Goal: Task Accomplishment & Management: Complete application form

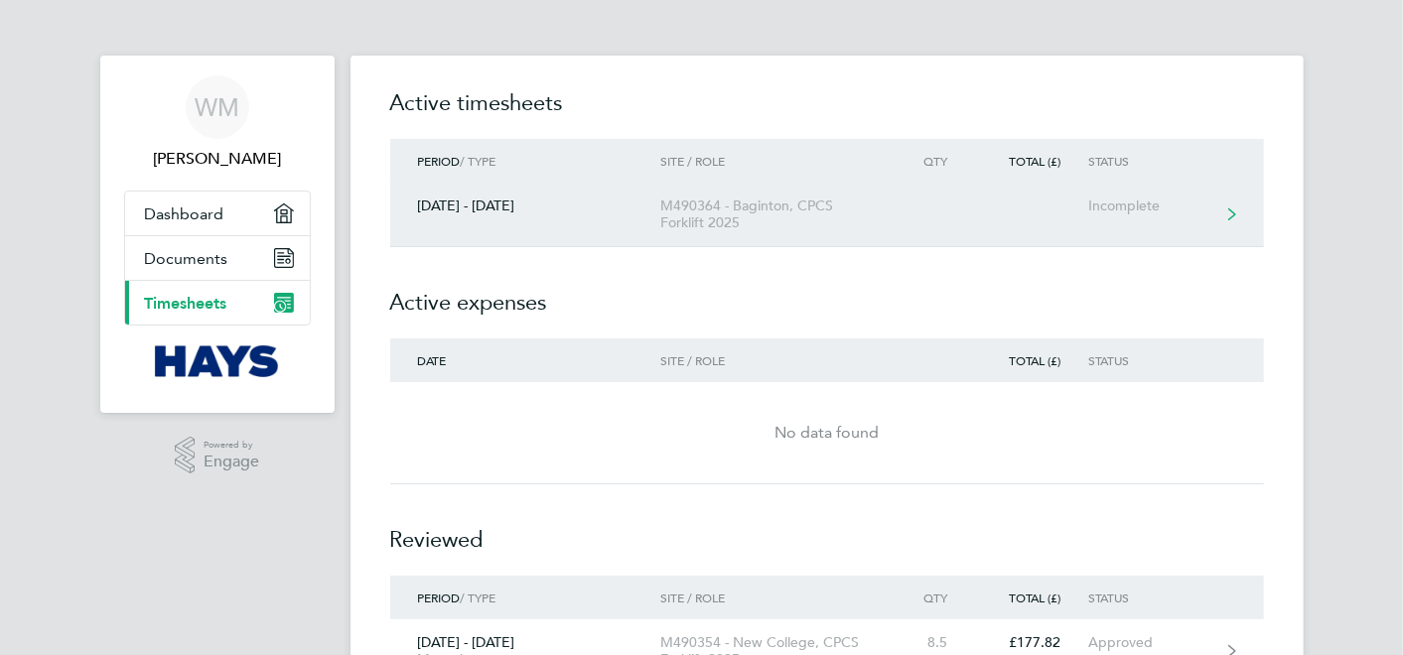
click at [1137, 204] on div "Incomplete" at bounding box center [1149, 206] width 122 height 17
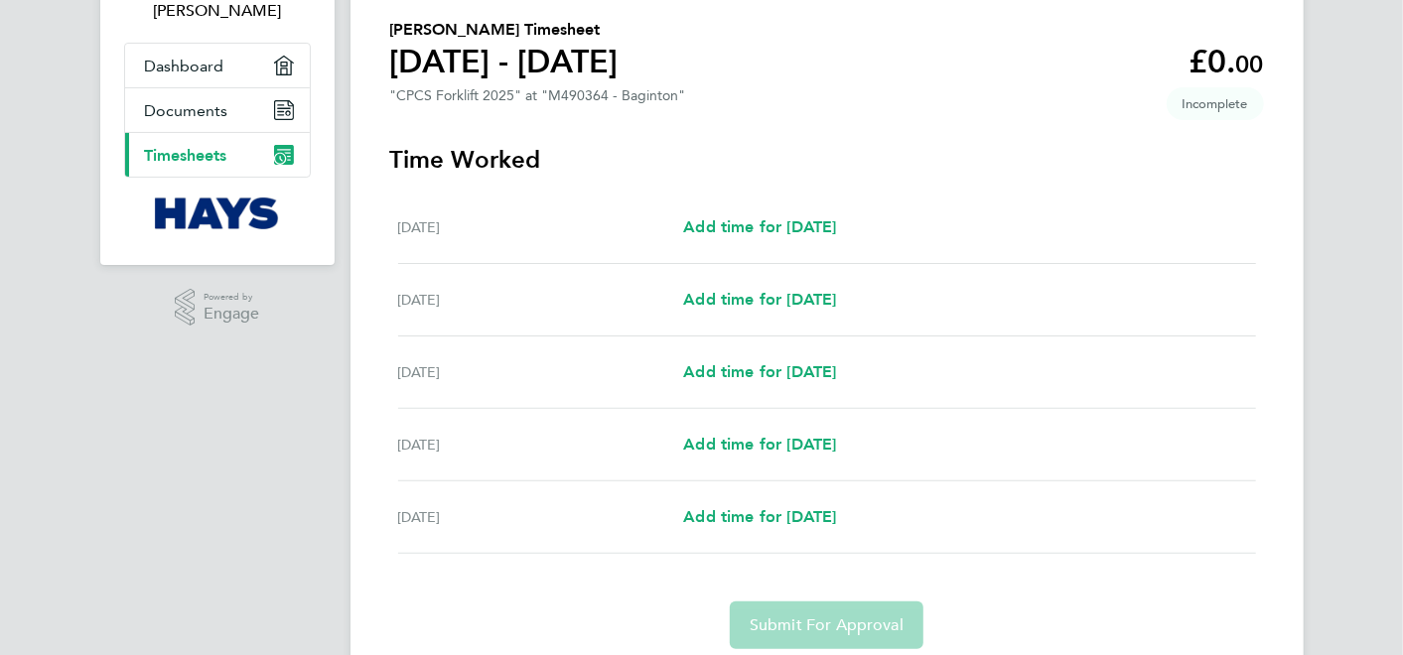
scroll to position [220, 0]
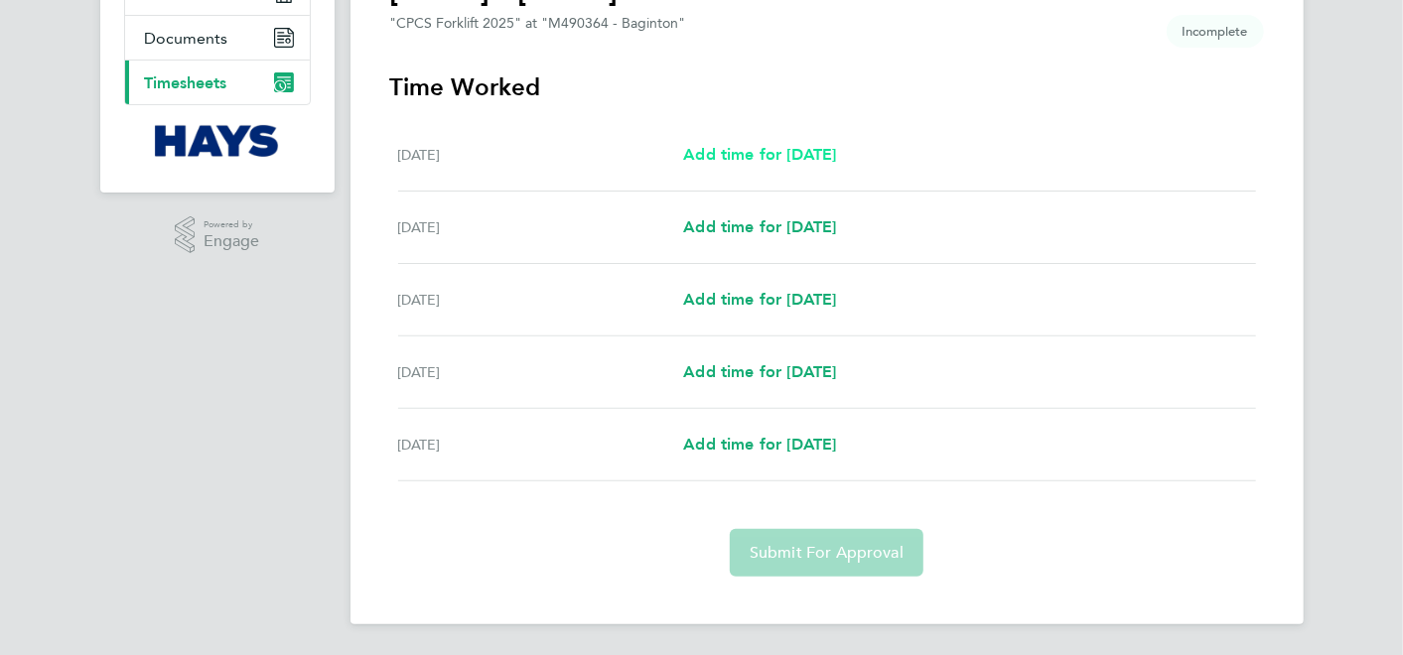
click at [801, 156] on span "Add time for [DATE]" at bounding box center [759, 154] width 153 height 19
select select "30"
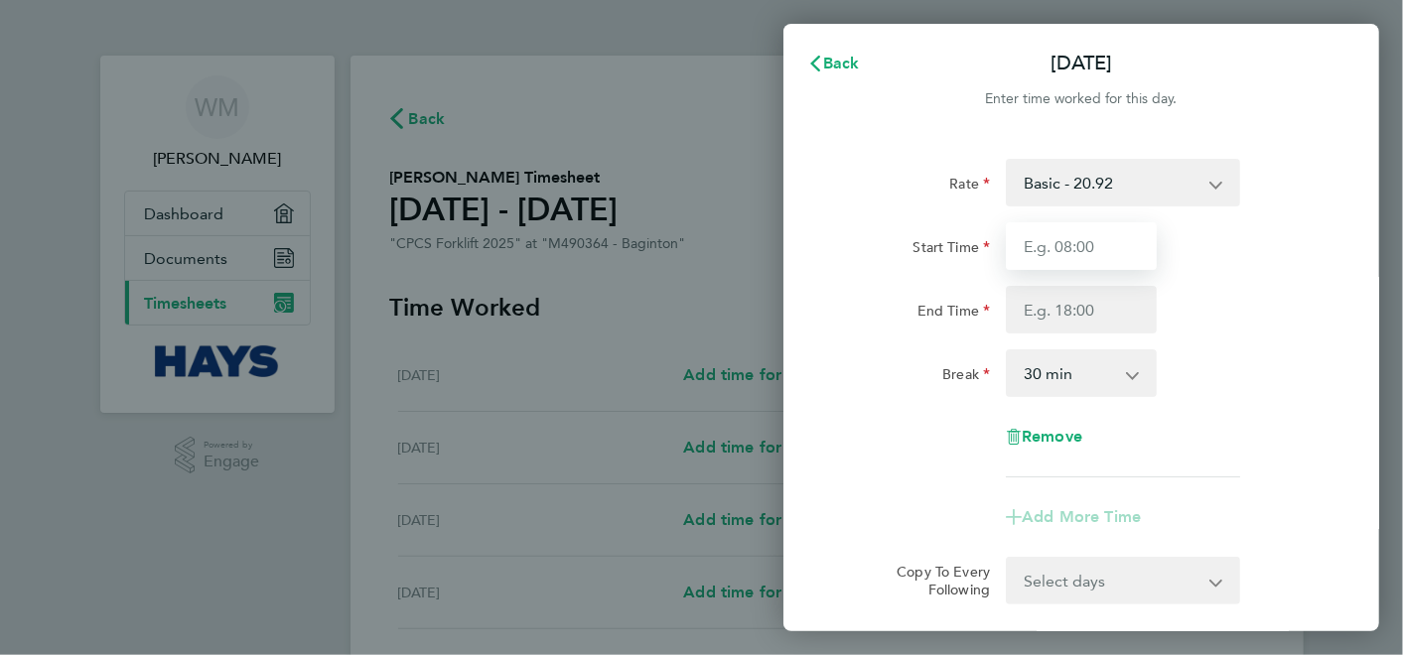
click at [1077, 246] on input "Start Time" at bounding box center [1081, 246] width 151 height 48
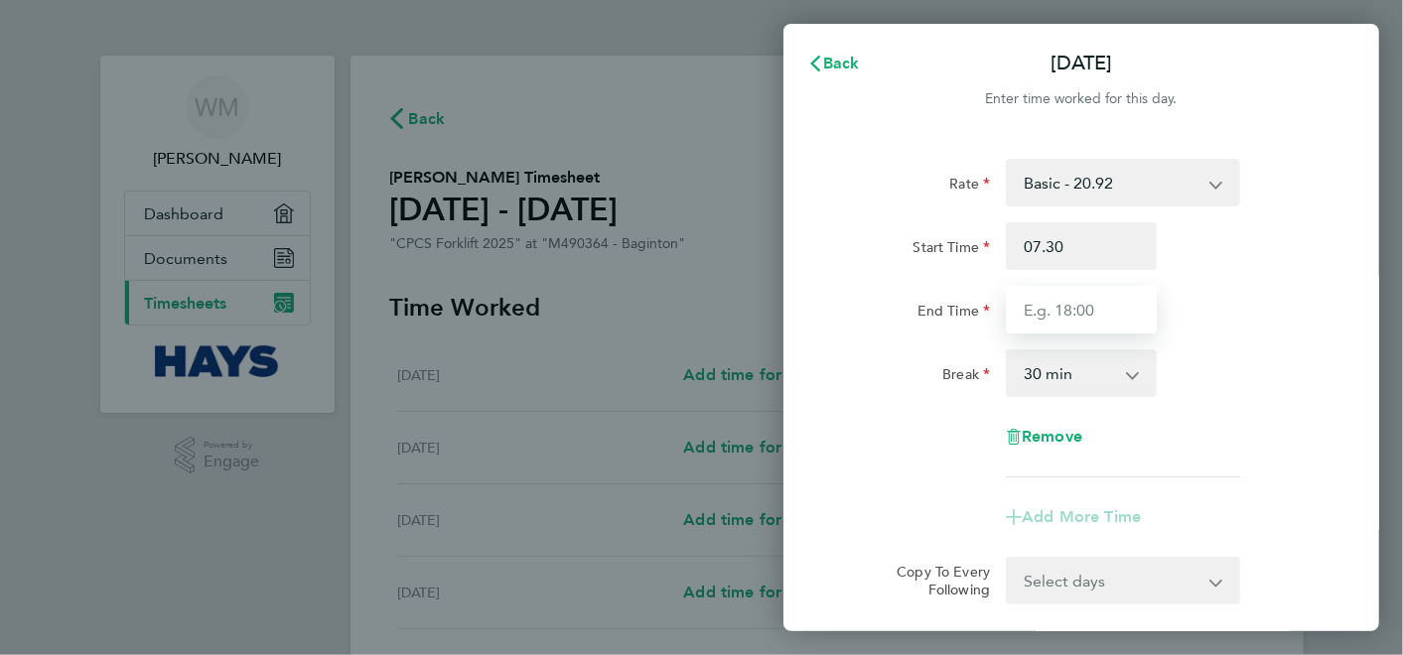
type input "07:30"
click at [1058, 309] on input "End Time" at bounding box center [1081, 310] width 151 height 48
type input "04:30"
click at [1287, 360] on div "Break 0 min 15 min 30 min 45 min 60 min 75 min 90 min" at bounding box center [1081, 373] width 500 height 48
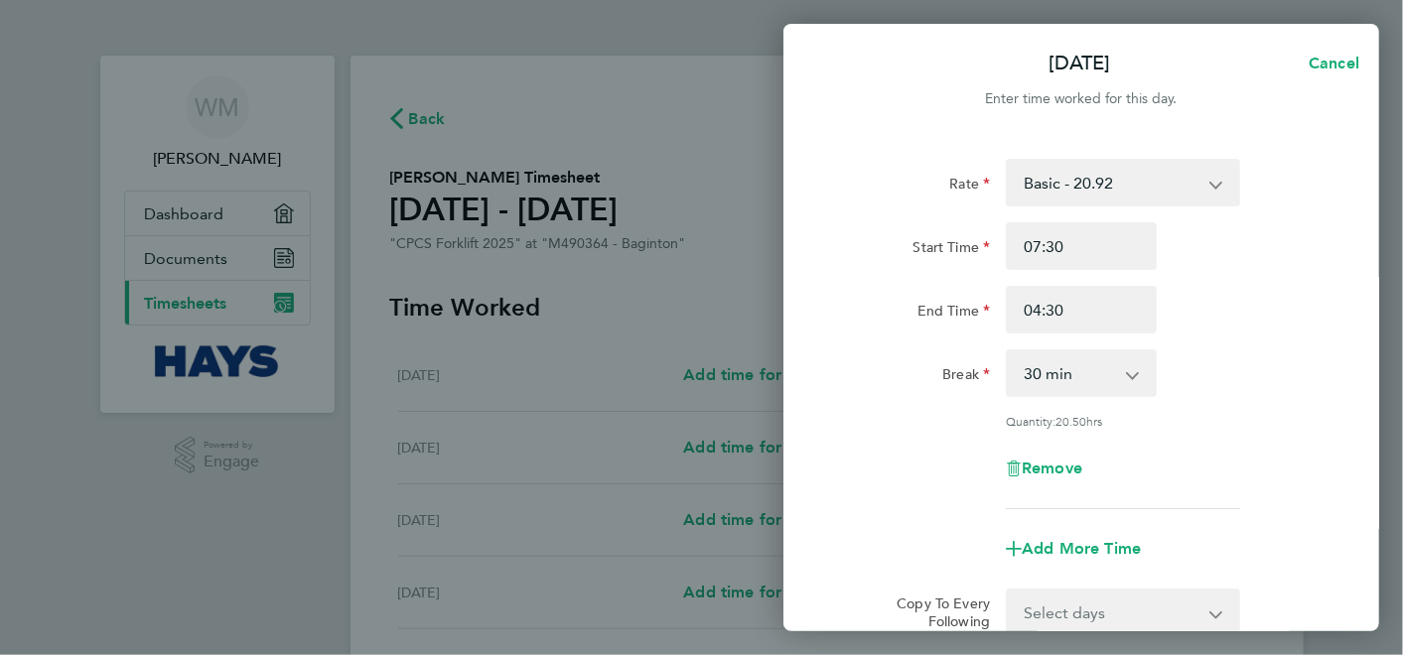
scroll to position [110, 0]
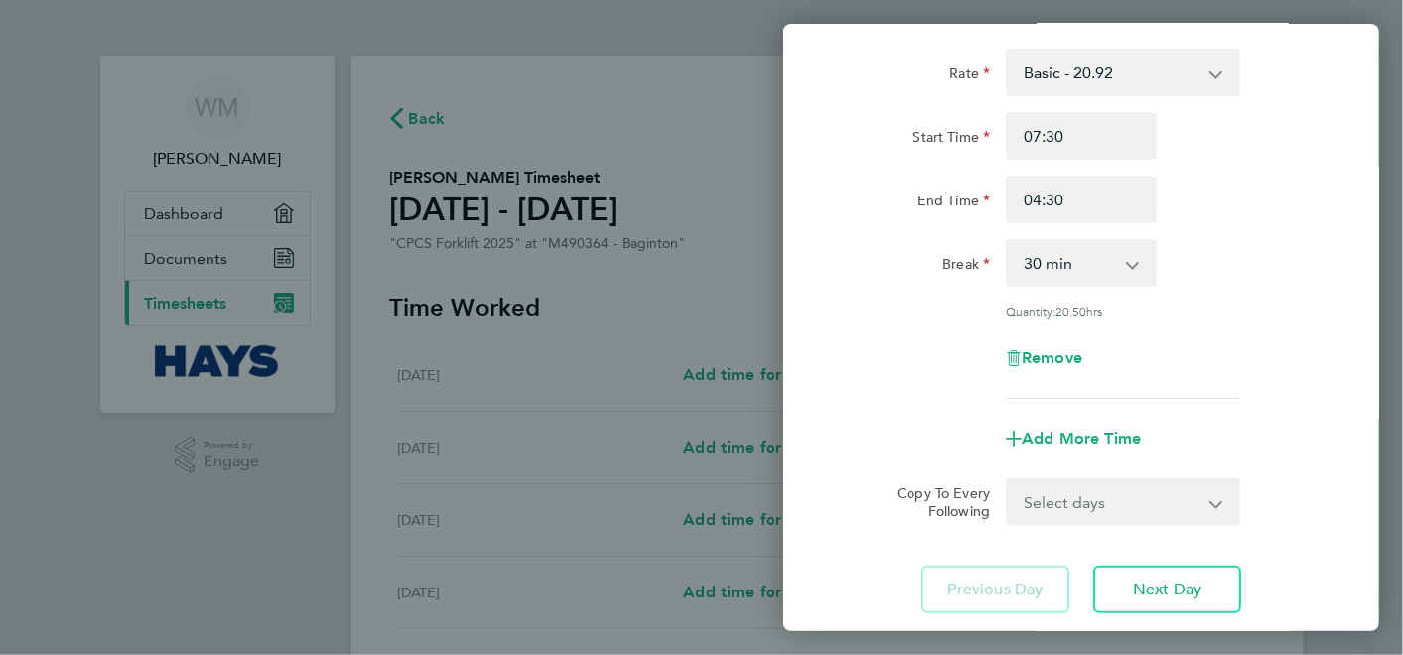
click at [1131, 263] on select "0 min 15 min 30 min 45 min 60 min 75 min 90 min" at bounding box center [1068, 263] width 123 height 44
click at [1007, 241] on select "0 min 15 min 30 min 45 min 60 min 75 min 90 min" at bounding box center [1068, 263] width 123 height 44
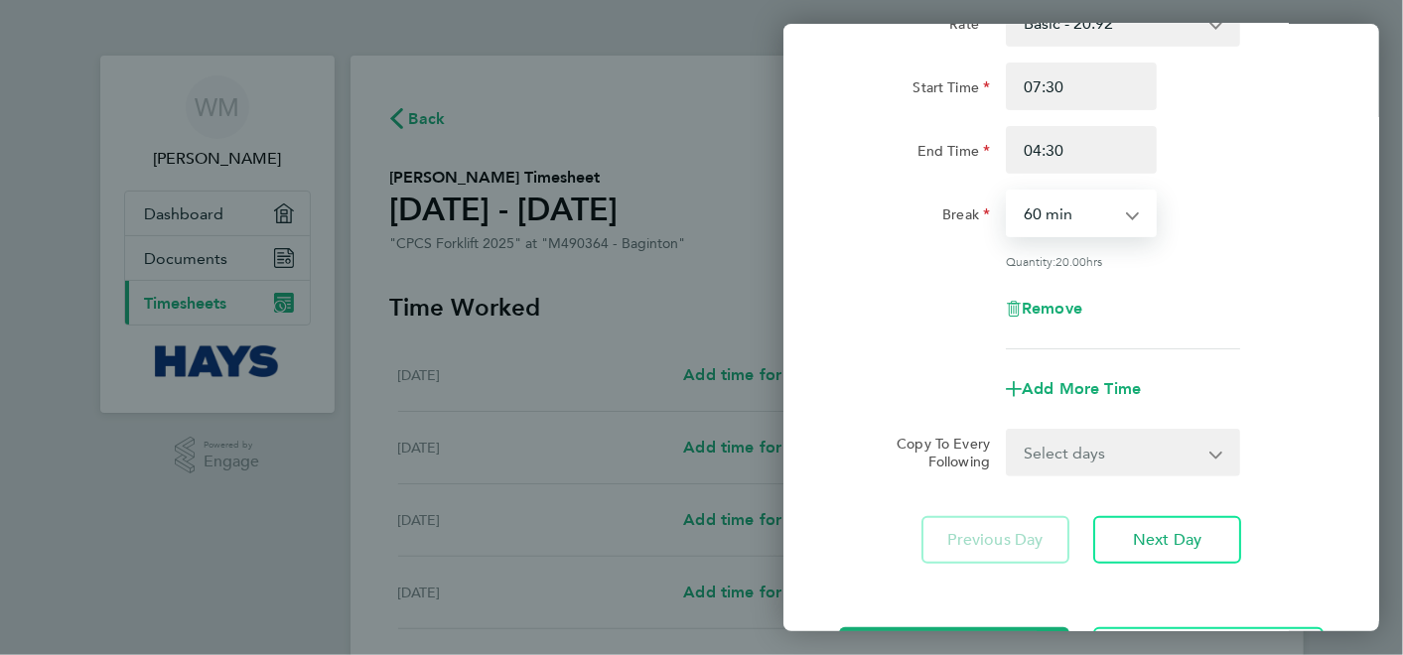
scroll to position [130, 0]
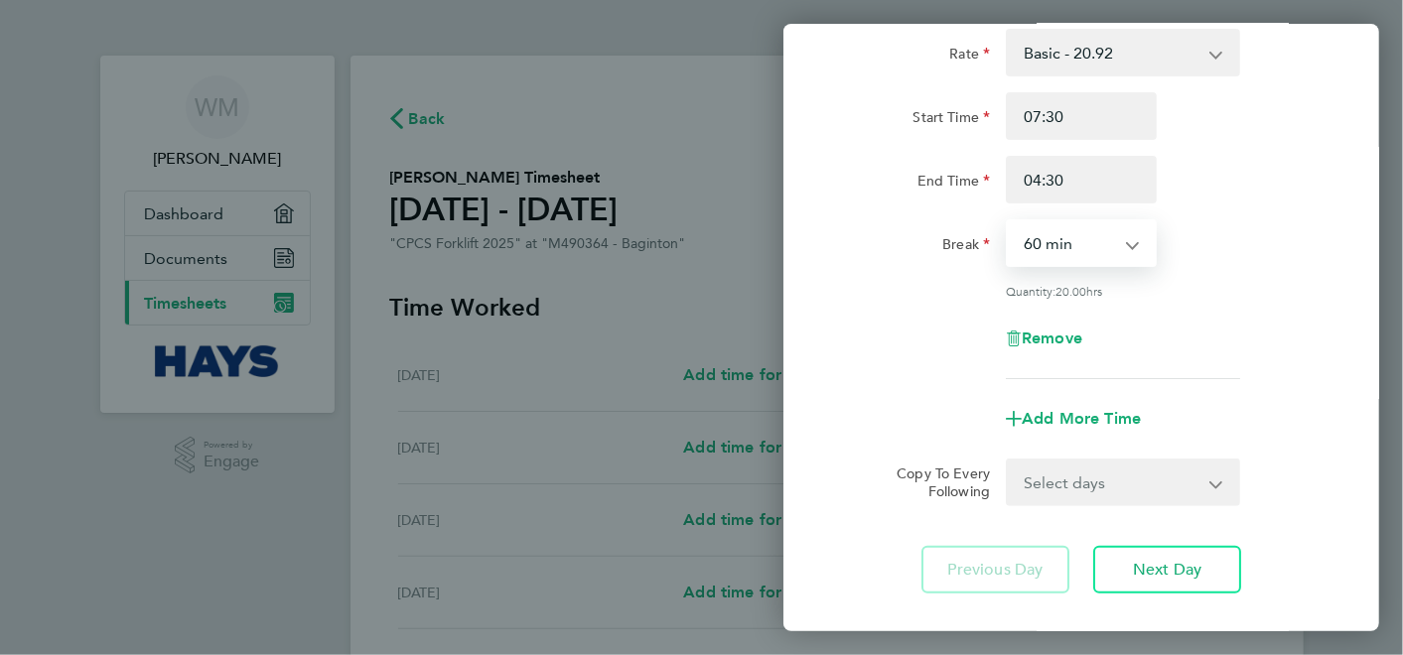
click at [1130, 243] on select "0 min 15 min 30 min 45 min 60 min 75 min 90 min" at bounding box center [1068, 243] width 123 height 44
select select "30"
click at [1007, 221] on select "0 min 15 min 30 min 45 min 60 min 75 min 90 min" at bounding box center [1068, 243] width 123 height 44
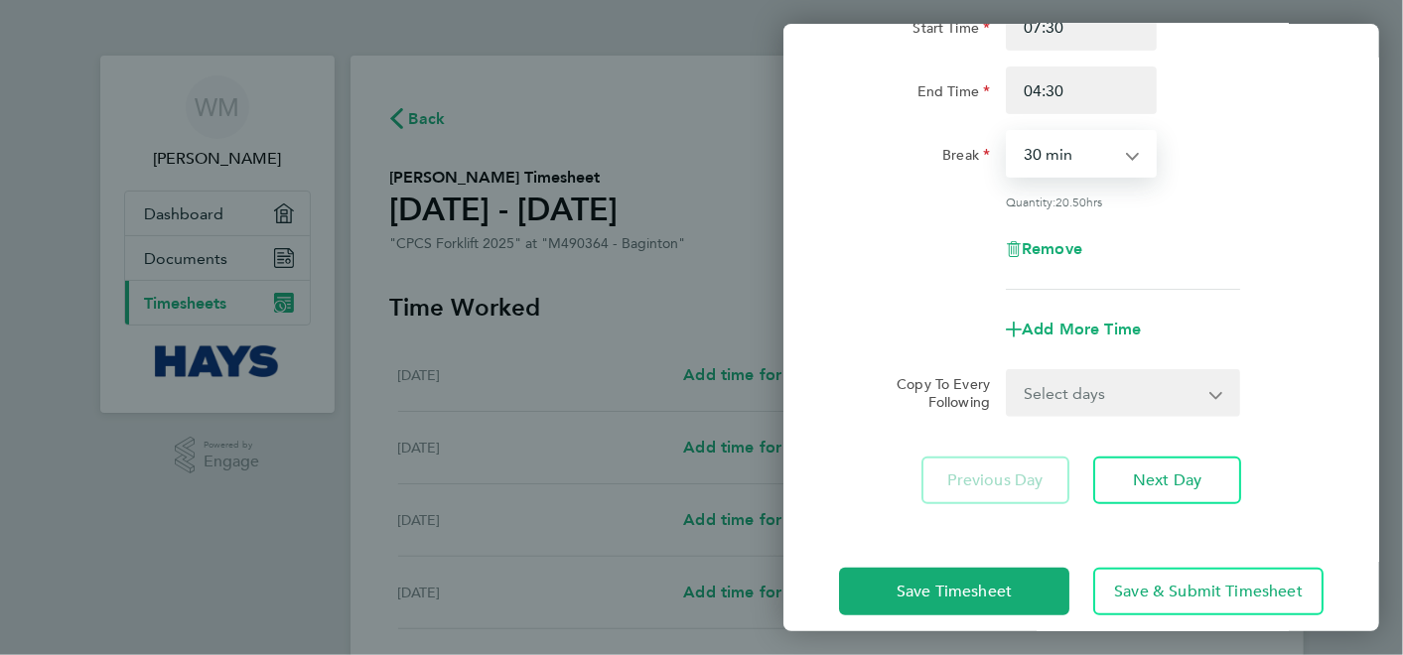
scroll to position [240, 0]
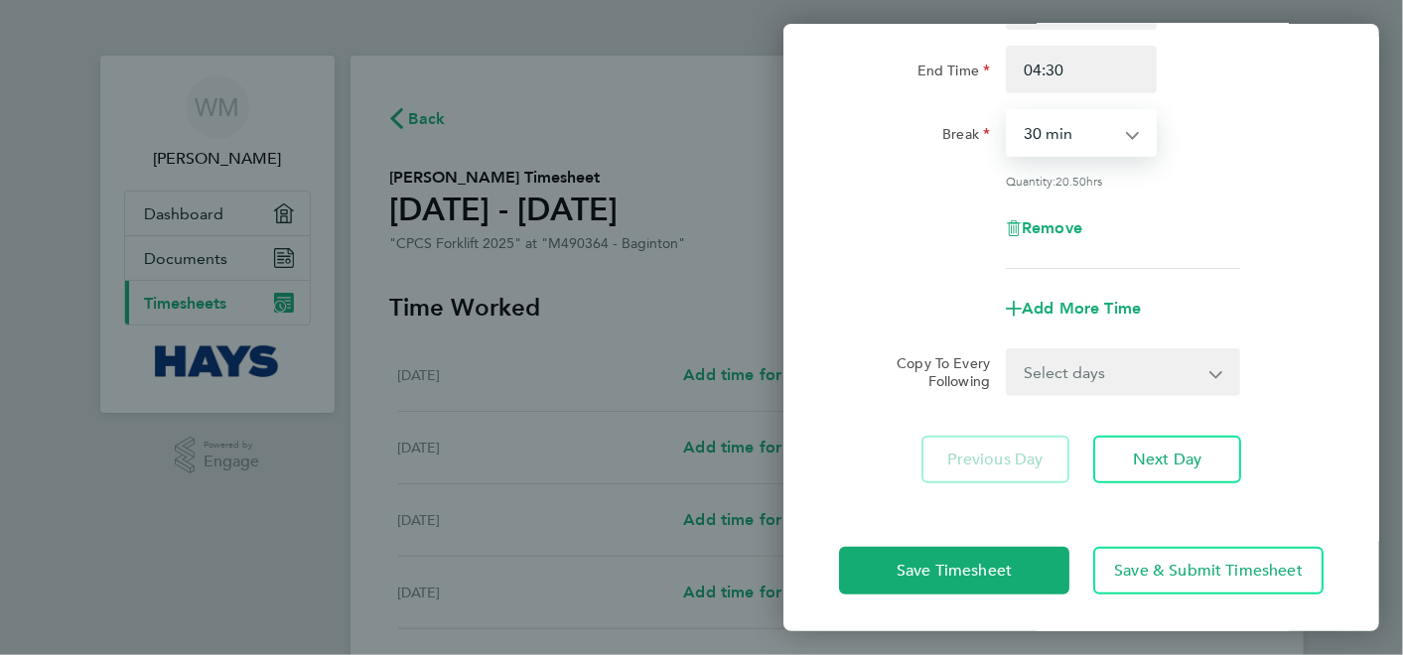
click at [1213, 370] on select "Select days Day [DATE] [DATE] [DATE] [DATE]" at bounding box center [1111, 372] width 208 height 44
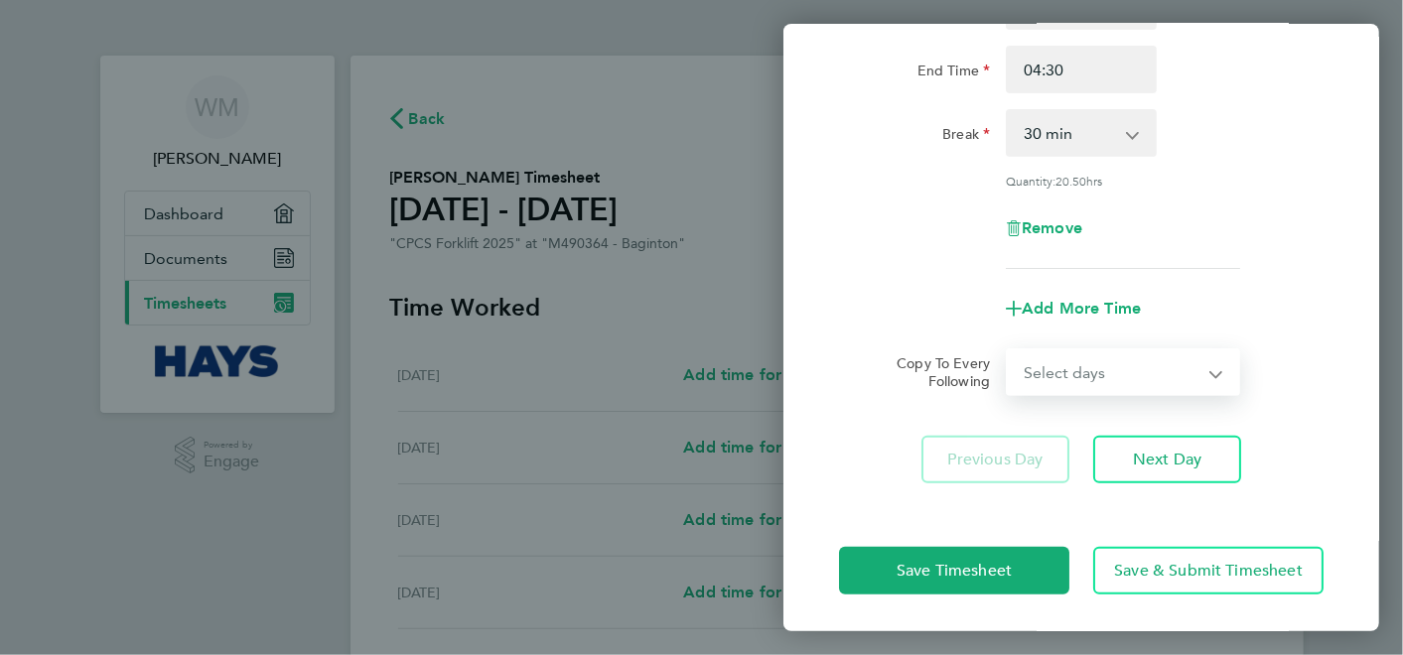
select select "TUE"
click at [1007, 350] on select "Select days Day [DATE] [DATE] [DATE] [DATE]" at bounding box center [1111, 372] width 208 height 44
select select "[DATE]"
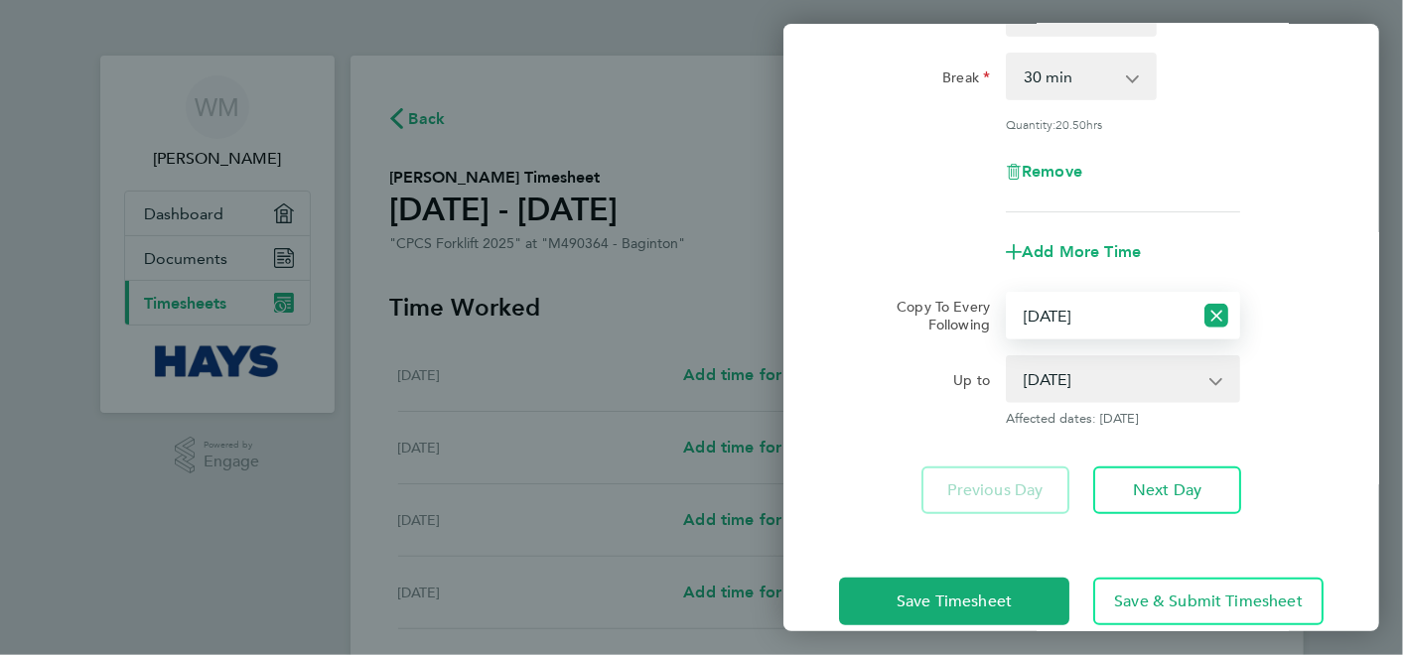
scroll to position [328, 0]
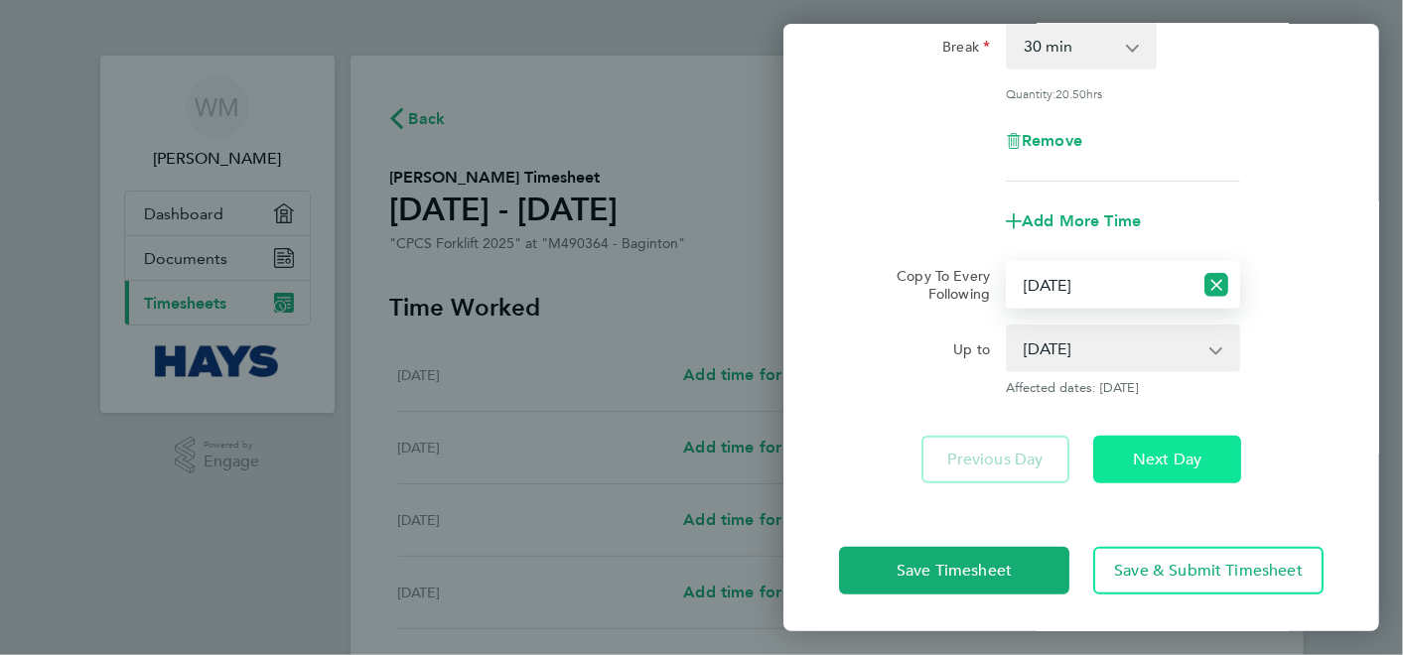
click at [1197, 459] on span "Next Day" at bounding box center [1167, 460] width 68 height 20
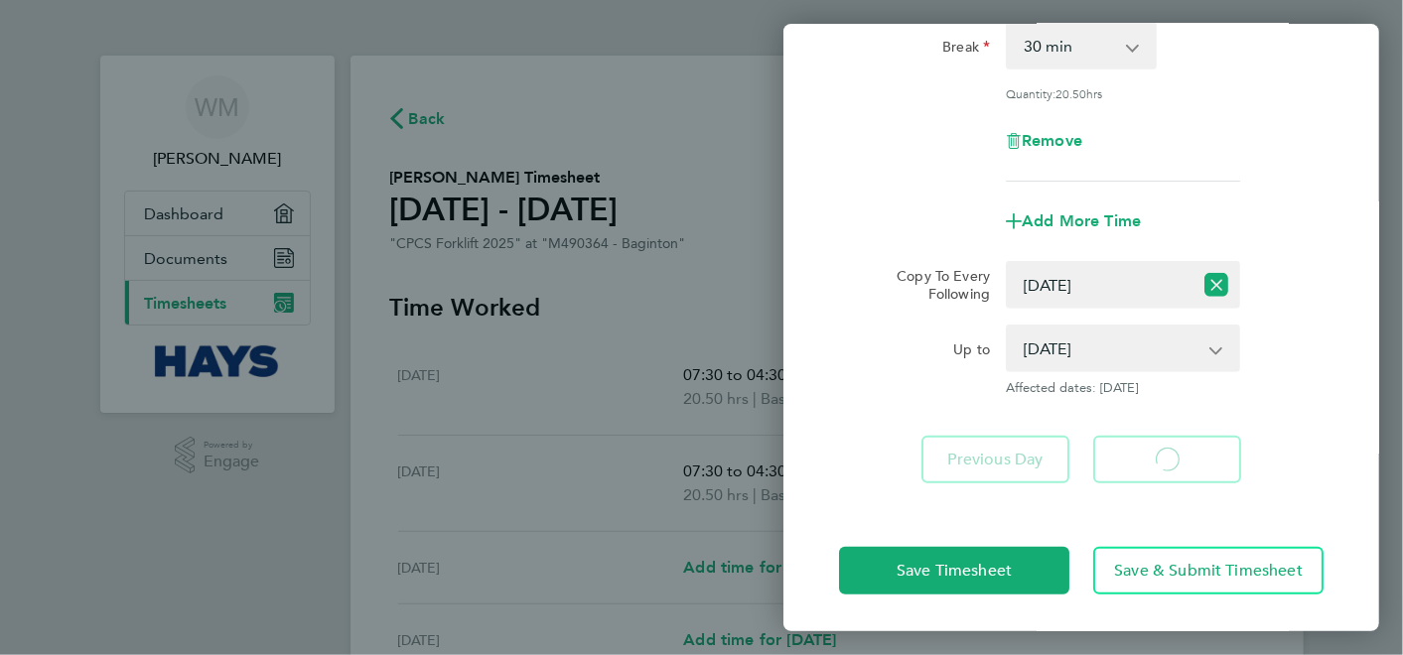
select select "30"
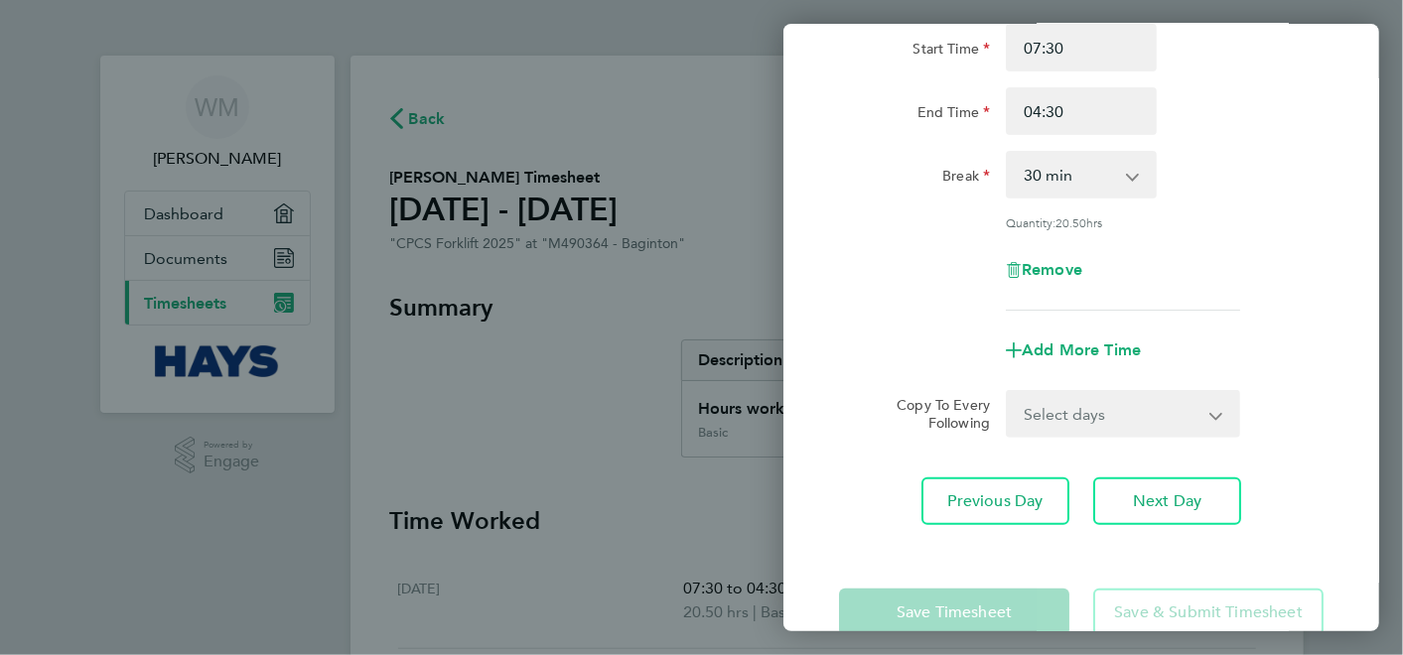
scroll to position [220, 0]
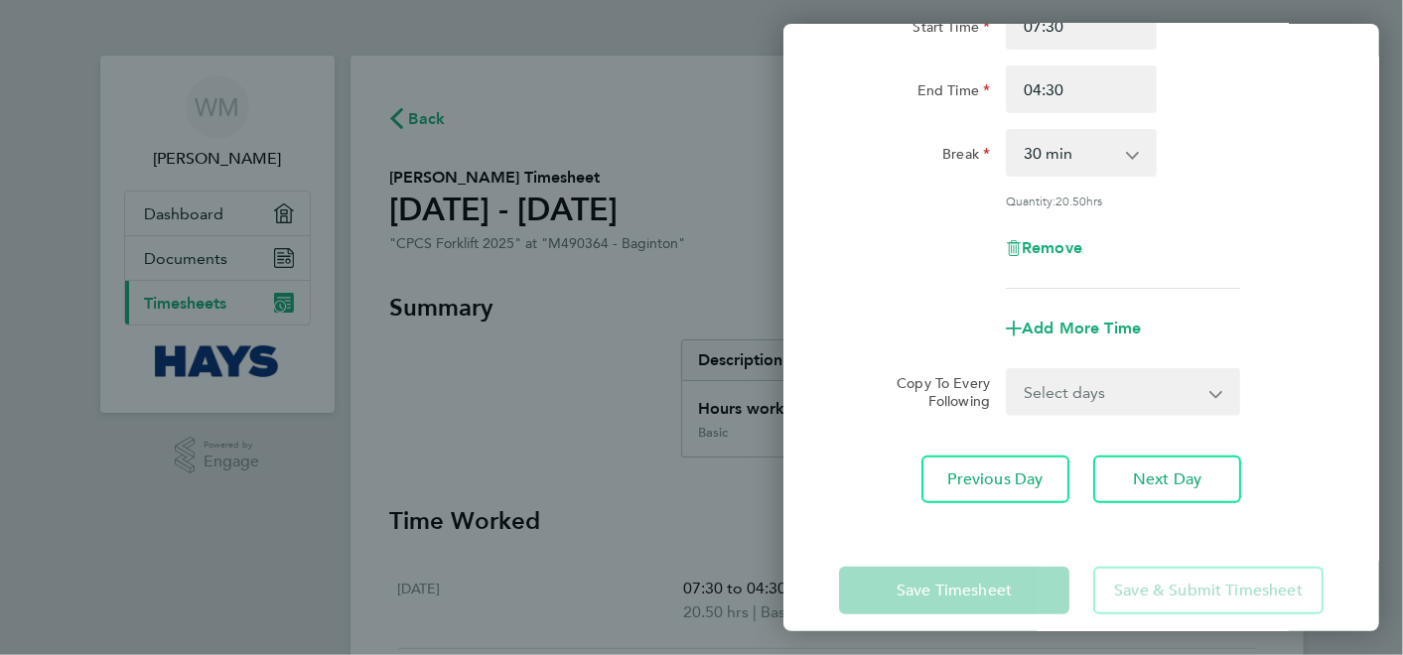
click at [1215, 394] on select "Select days Day [DATE] [DATE] [DATE]" at bounding box center [1111, 392] width 208 height 44
select select "WED"
click at [1007, 370] on select "Select days Day [DATE] [DATE] [DATE]" at bounding box center [1111, 392] width 208 height 44
select select "[DATE]"
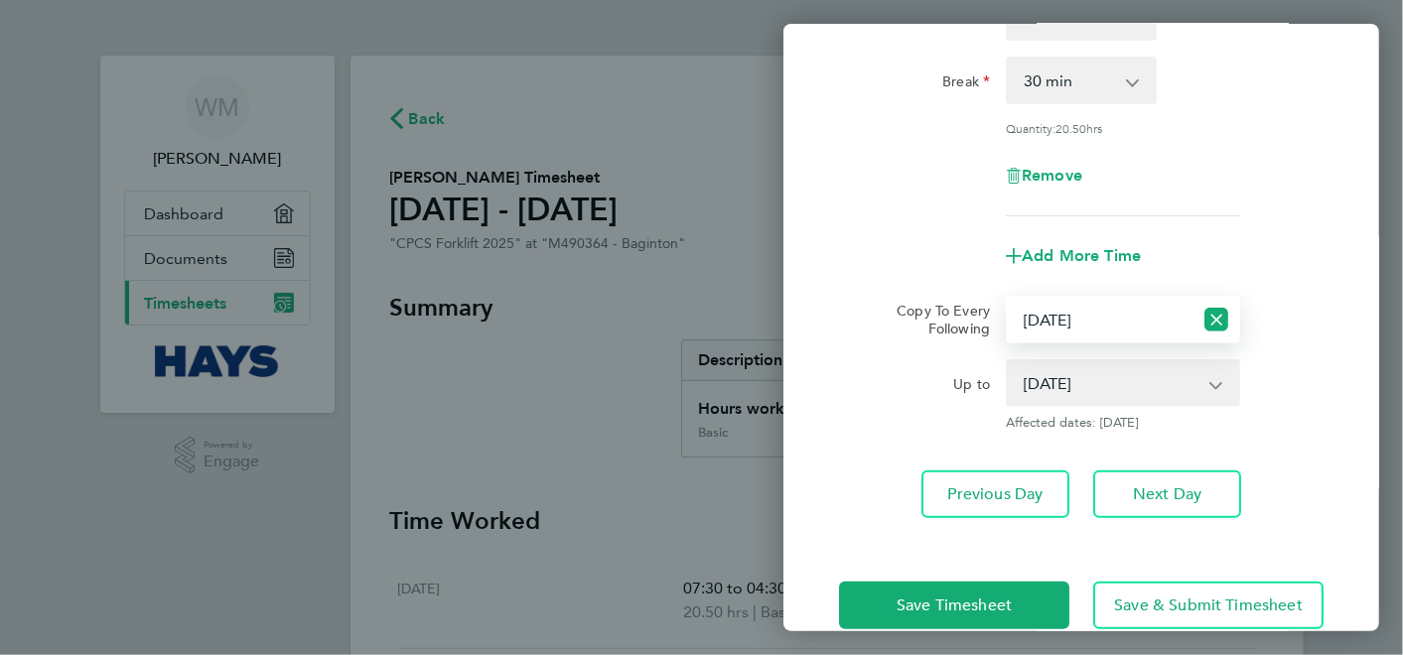
scroll to position [328, 0]
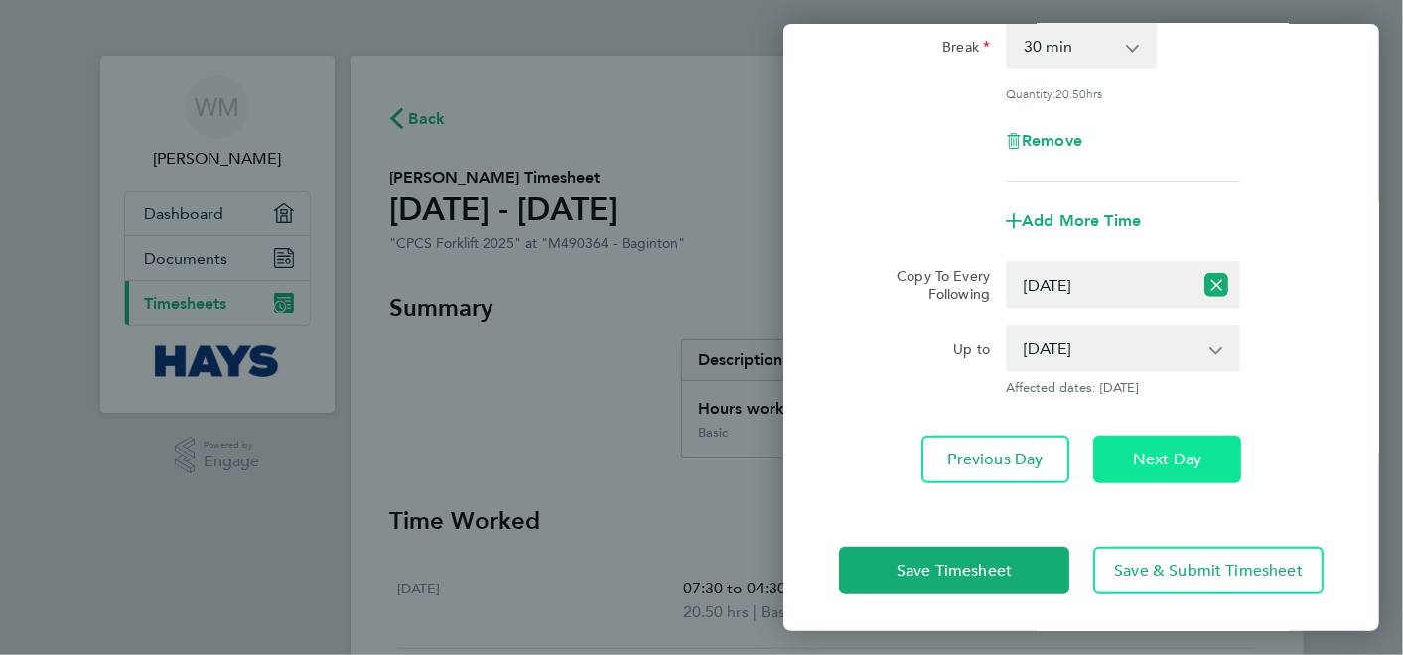
click at [1180, 457] on span "Next Day" at bounding box center [1167, 460] width 68 height 20
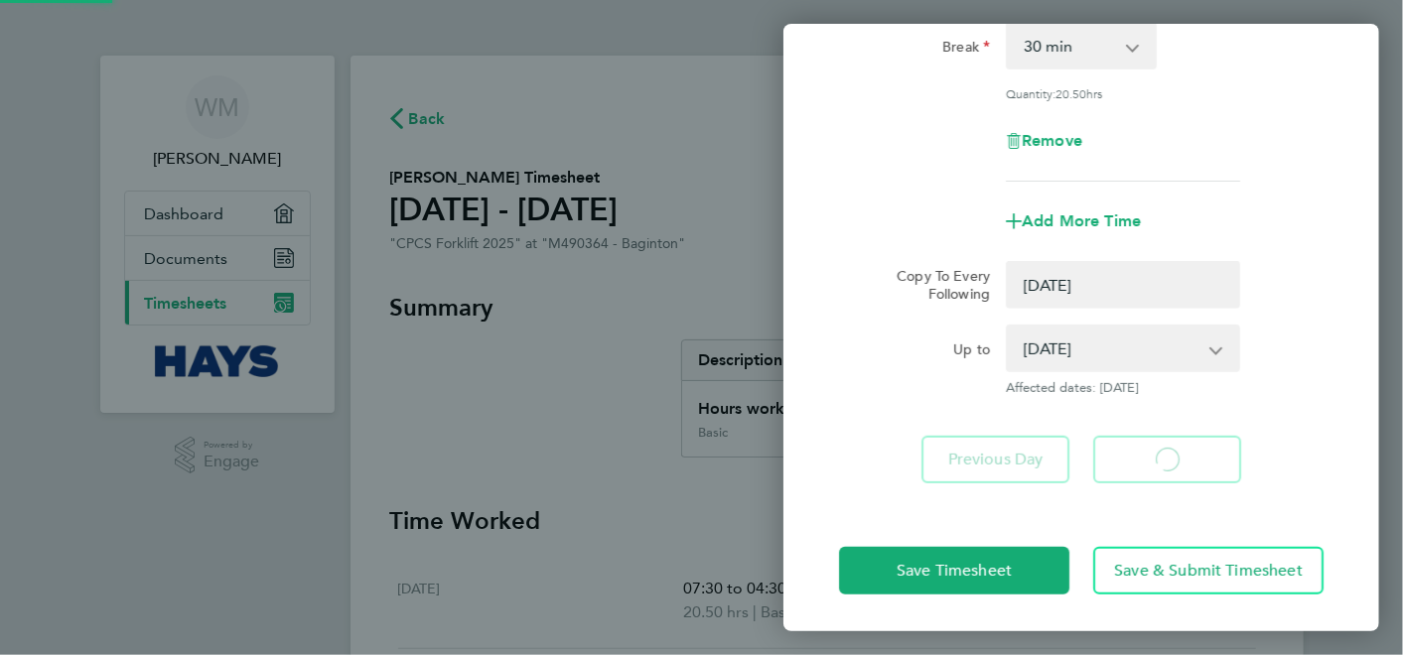
select select "0: null"
select select "30"
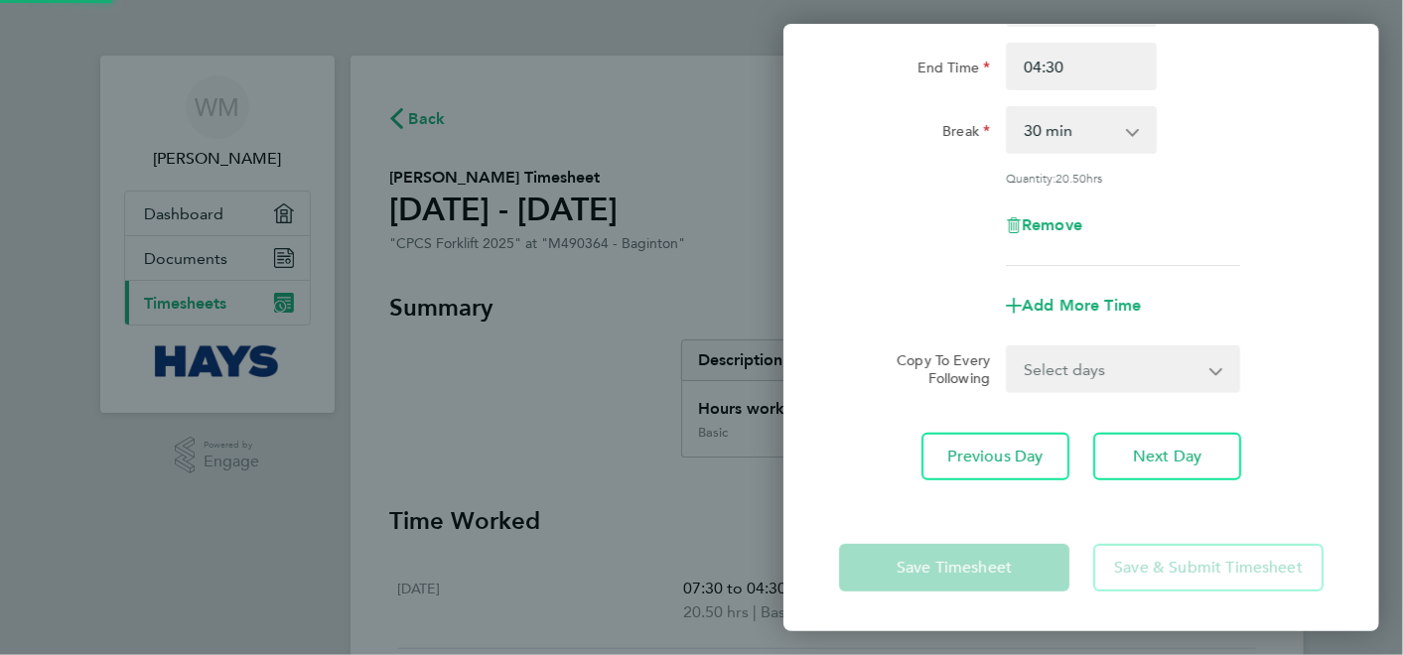
scroll to position [240, 0]
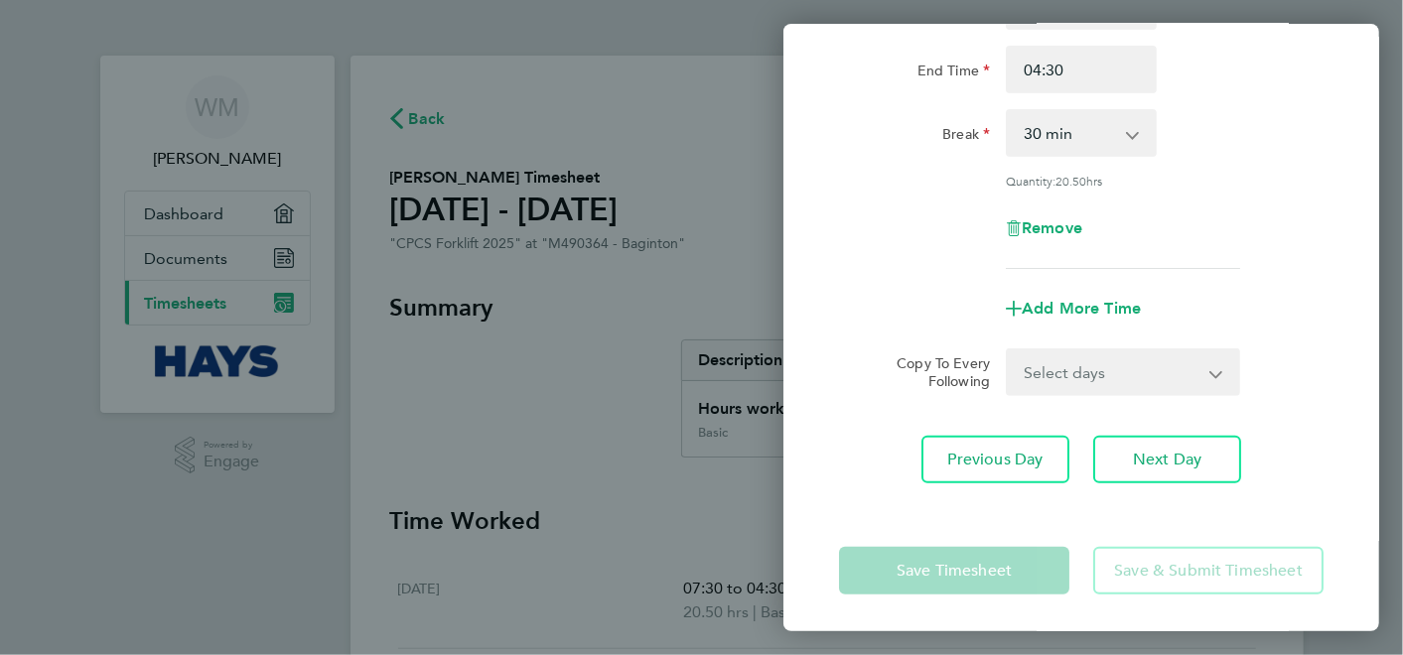
click at [1219, 374] on app-icon-cross-button at bounding box center [1228, 372] width 24 height 44
click at [1218, 371] on app-icon-cross-button at bounding box center [1228, 372] width 24 height 44
click at [1214, 374] on select "Select days Day [DATE] [DATE]" at bounding box center [1111, 372] width 208 height 44
select select "THU"
click at [1007, 350] on select "Select days Day [DATE] [DATE]" at bounding box center [1111, 372] width 208 height 44
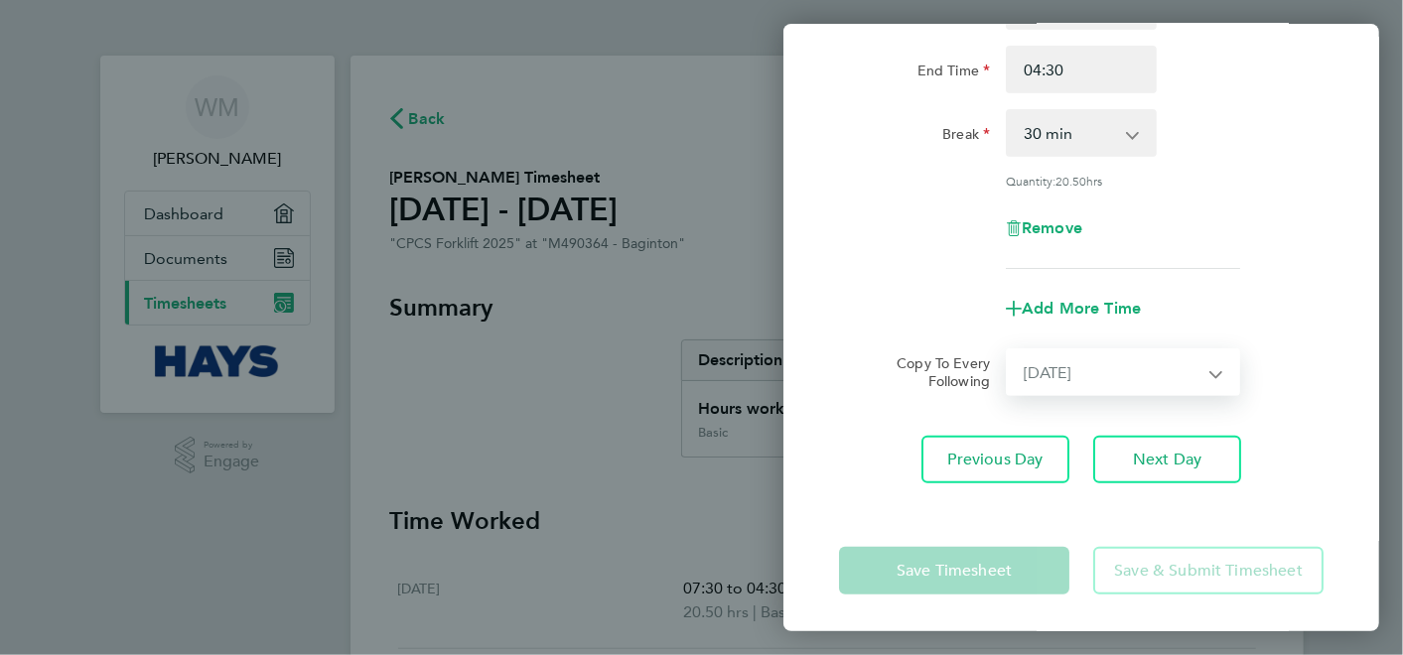
select select "[DATE]"
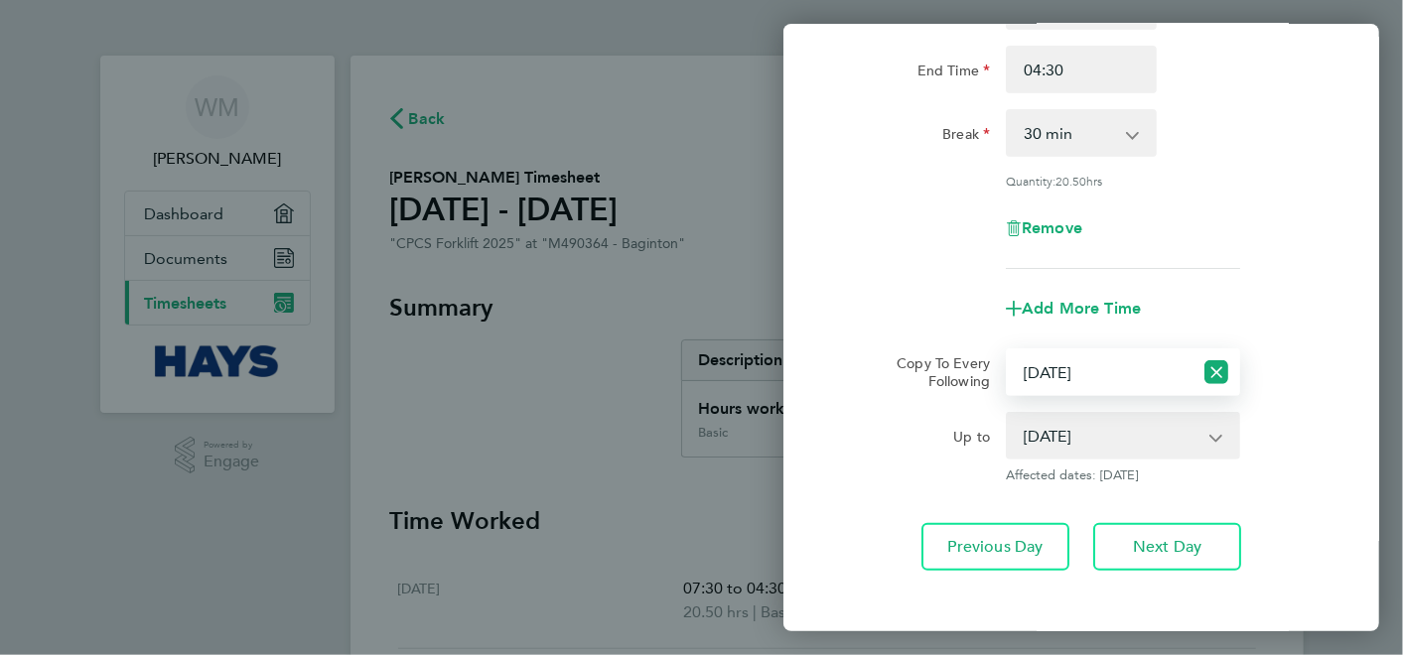
scroll to position [328, 0]
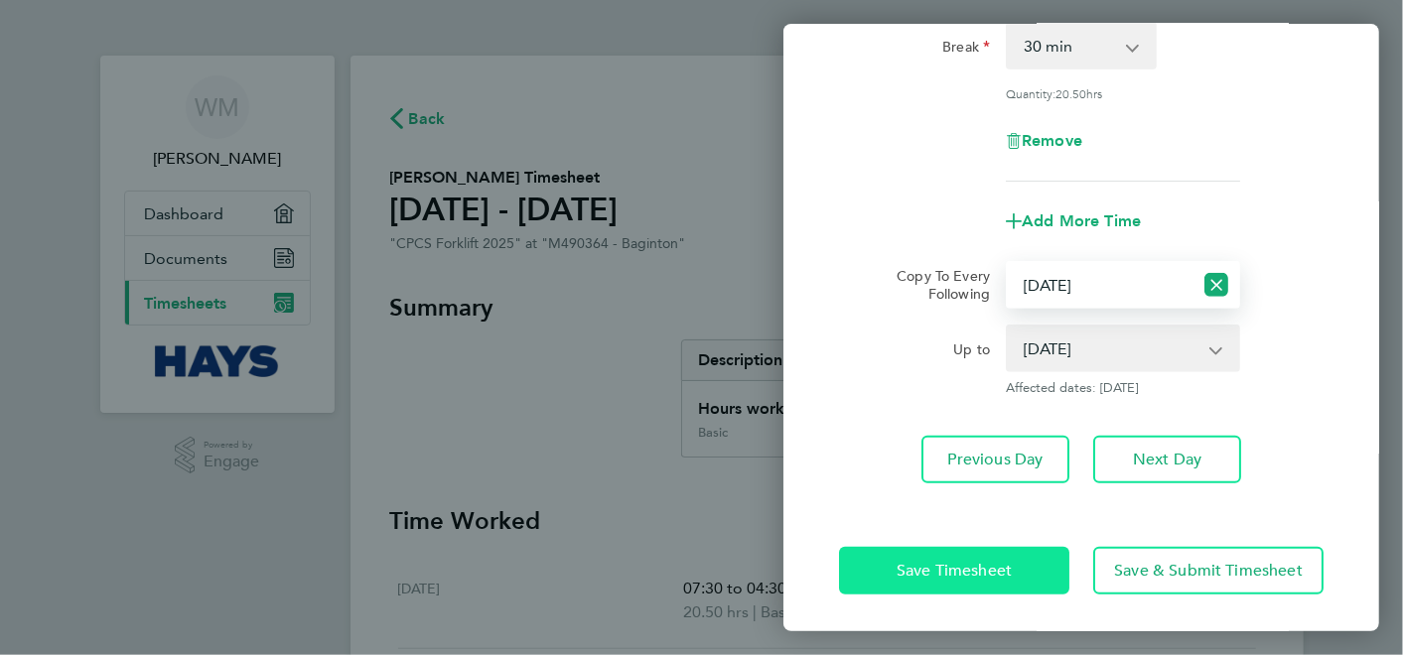
click at [953, 573] on span "Save Timesheet" at bounding box center [953, 571] width 115 height 20
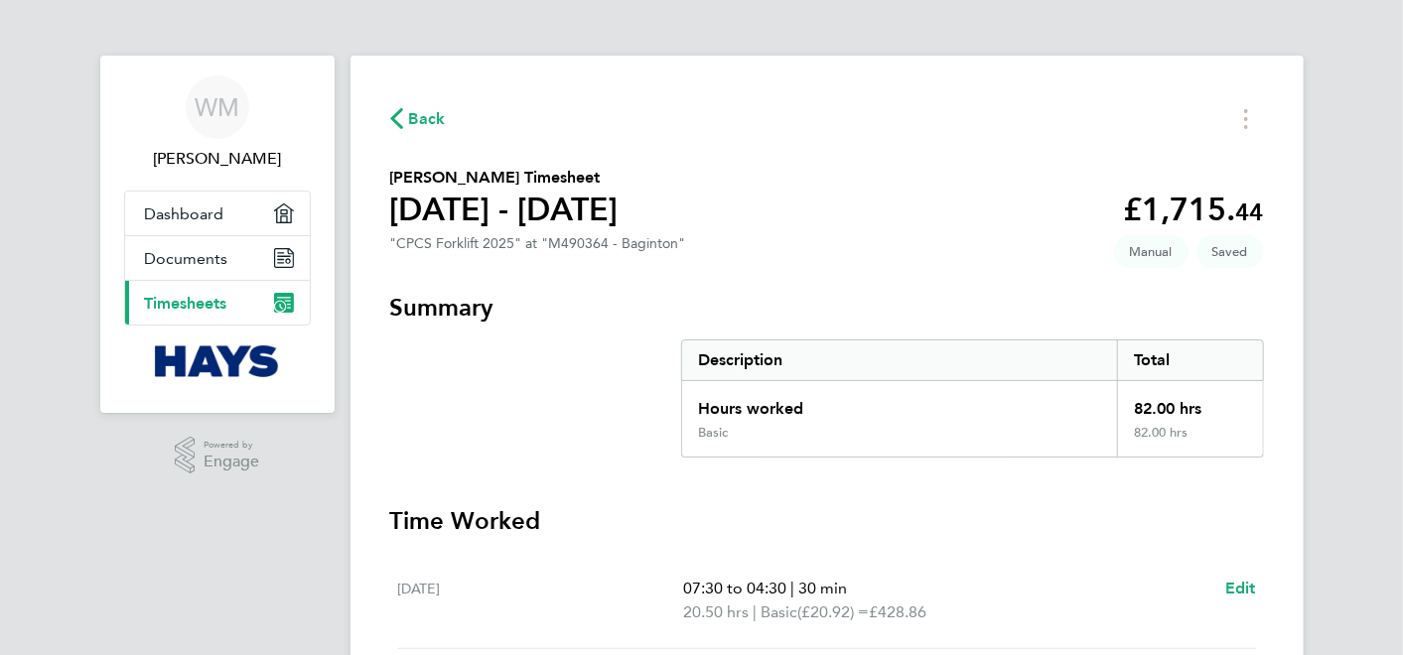
click at [401, 116] on icon "button" at bounding box center [396, 118] width 13 height 21
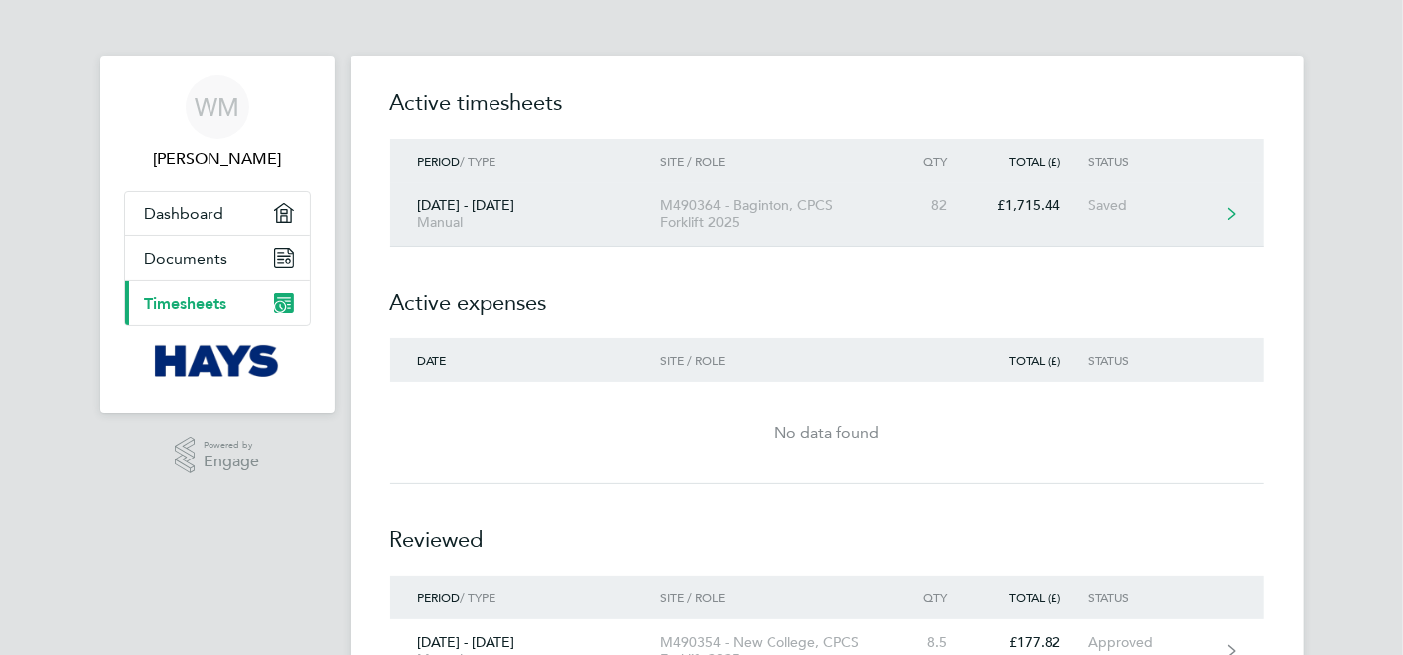
click at [751, 209] on div "M490364 - Baginton, CPCS Forklift 2025" at bounding box center [773, 215] width 227 height 34
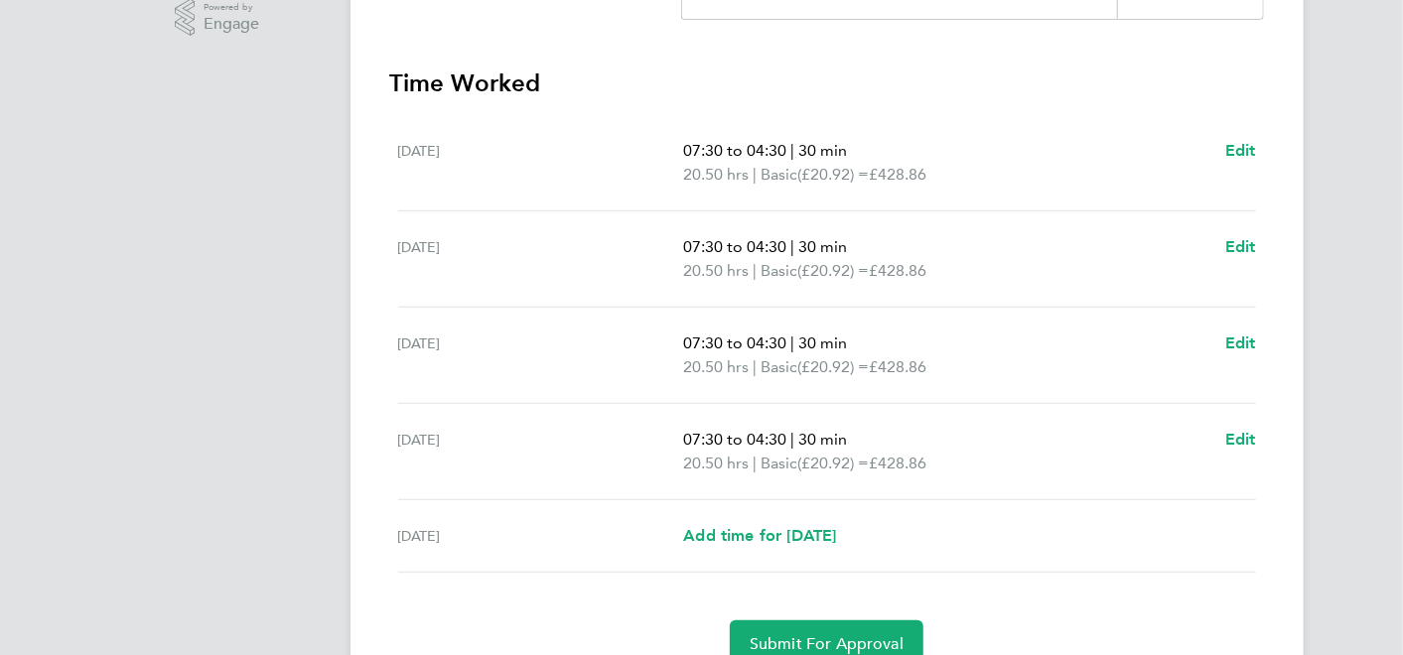
scroll to position [441, 0]
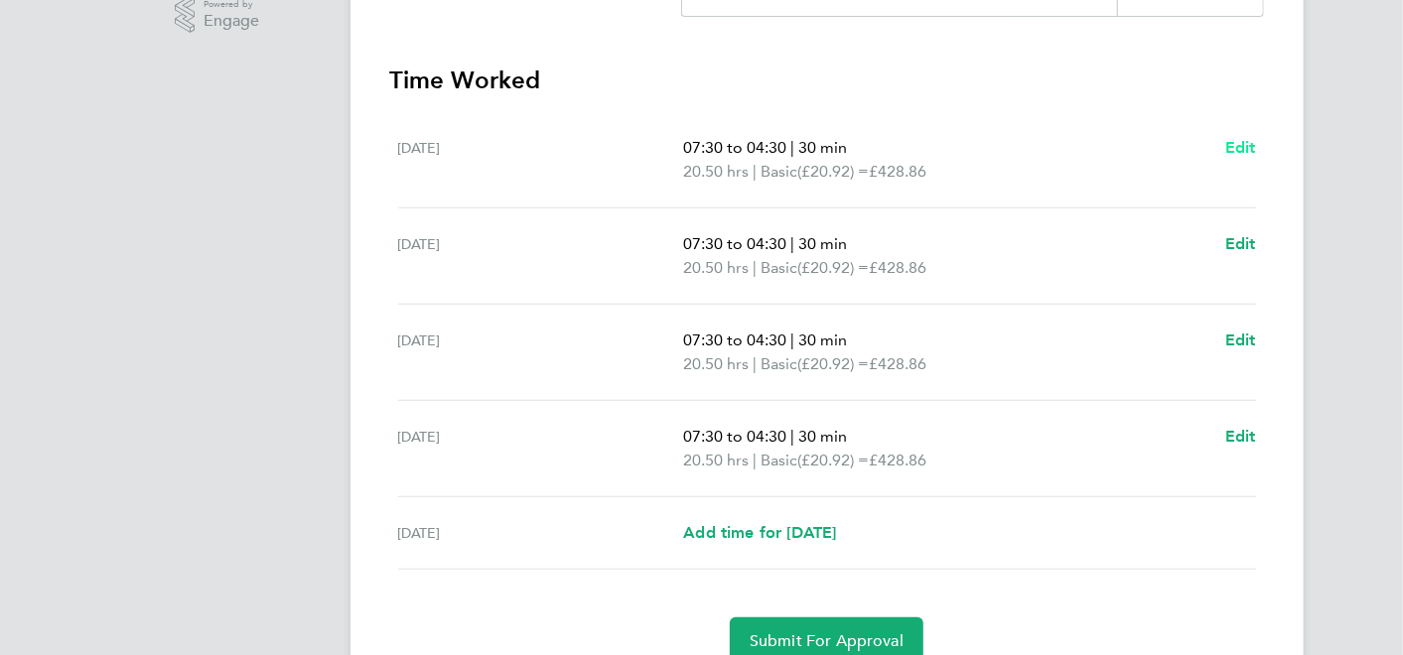
click at [1236, 149] on span "Edit" at bounding box center [1240, 147] width 31 height 19
select select "30"
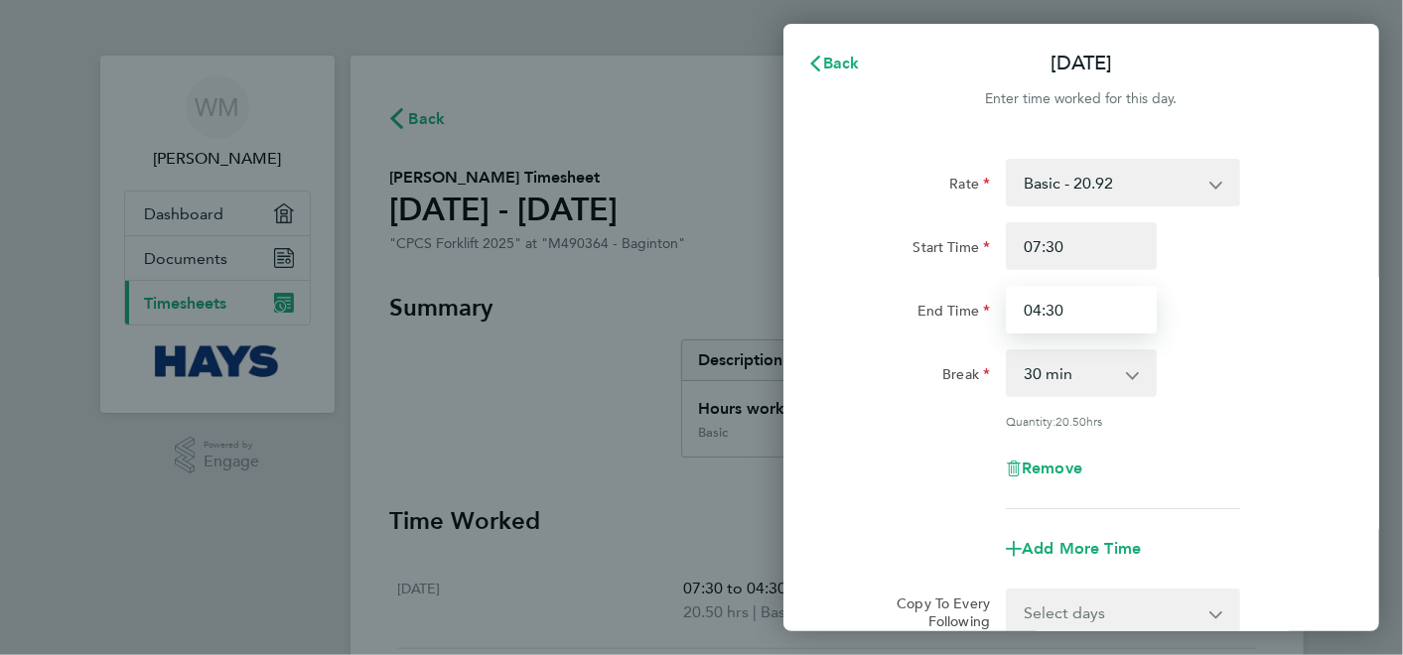
click at [1132, 312] on input "04:30" at bounding box center [1081, 310] width 151 height 48
click at [1038, 308] on input "04:30" at bounding box center [1081, 310] width 151 height 48
type input "16:30"
click at [1276, 427] on div "Quantity: 8.50 hrs" at bounding box center [1081, 421] width 500 height 16
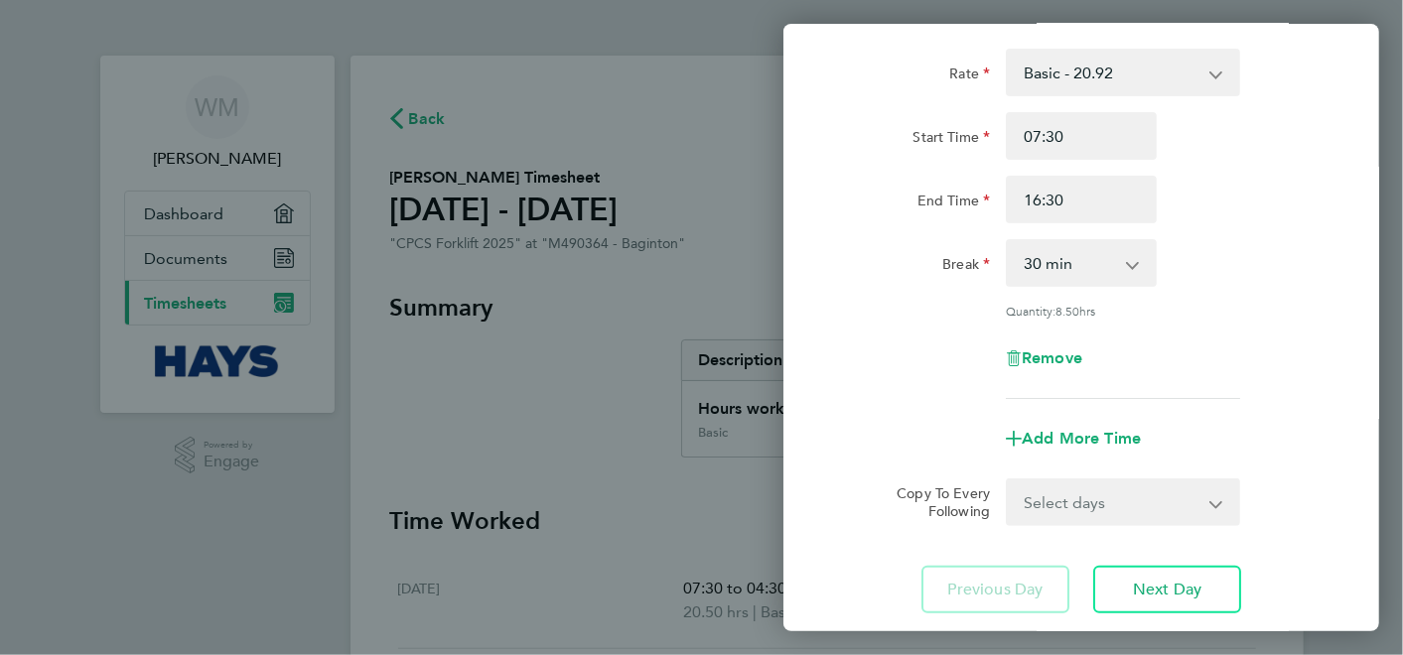
scroll to position [220, 0]
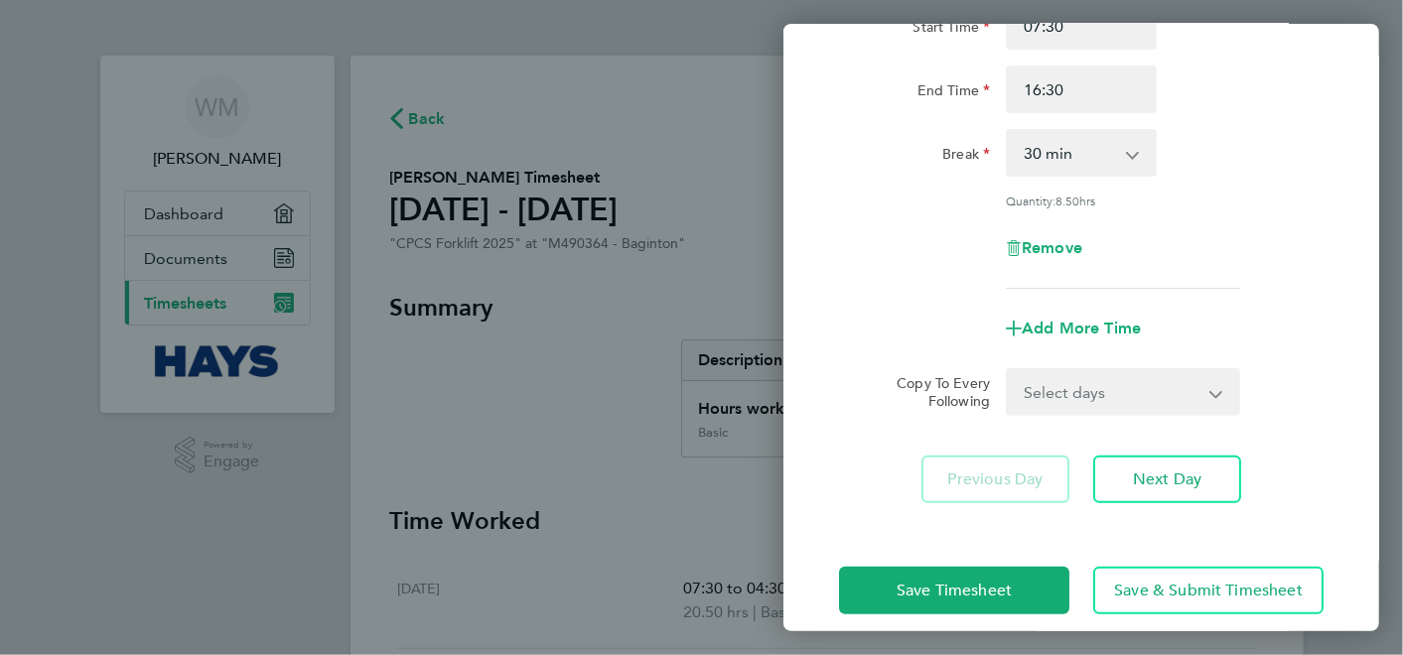
click at [1213, 388] on select "Select days Day [DATE] [DATE] [DATE] [DATE]" at bounding box center [1111, 392] width 208 height 44
select select "TUE"
click at [1007, 370] on select "Select days Day [DATE] [DATE] [DATE] [DATE]" at bounding box center [1111, 392] width 208 height 44
select select "[DATE]"
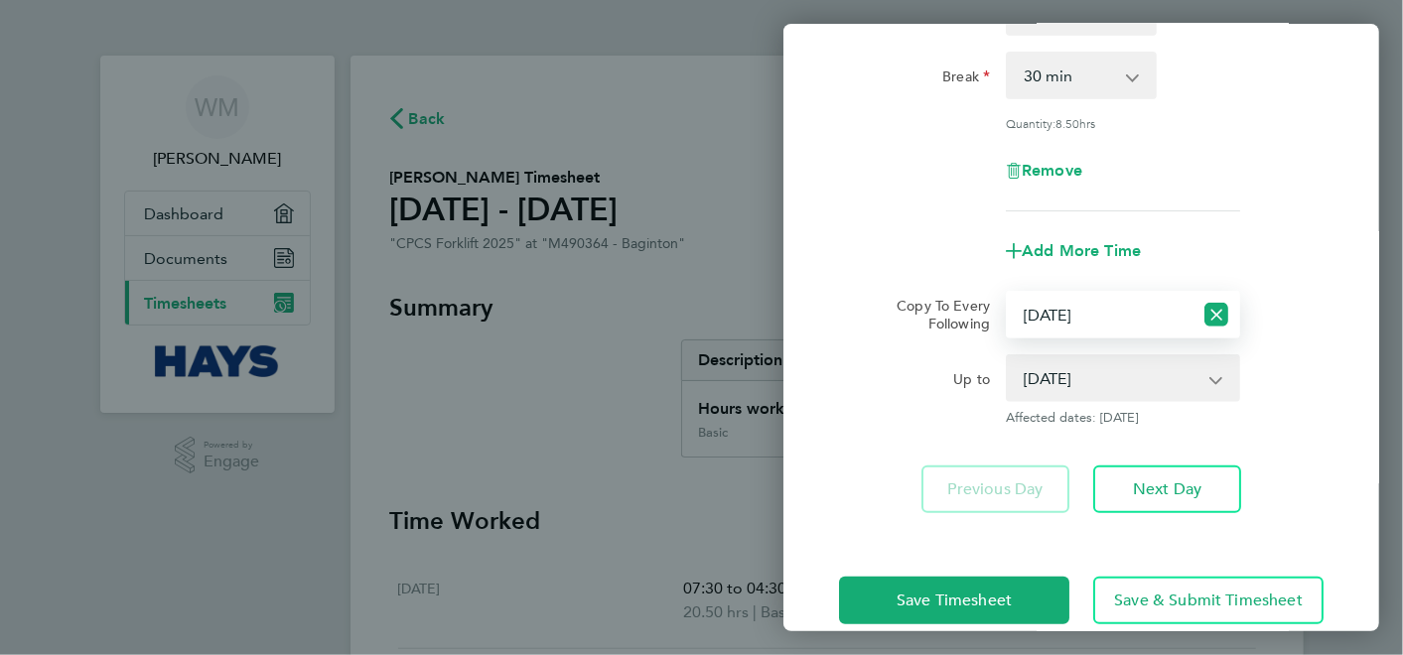
scroll to position [328, 0]
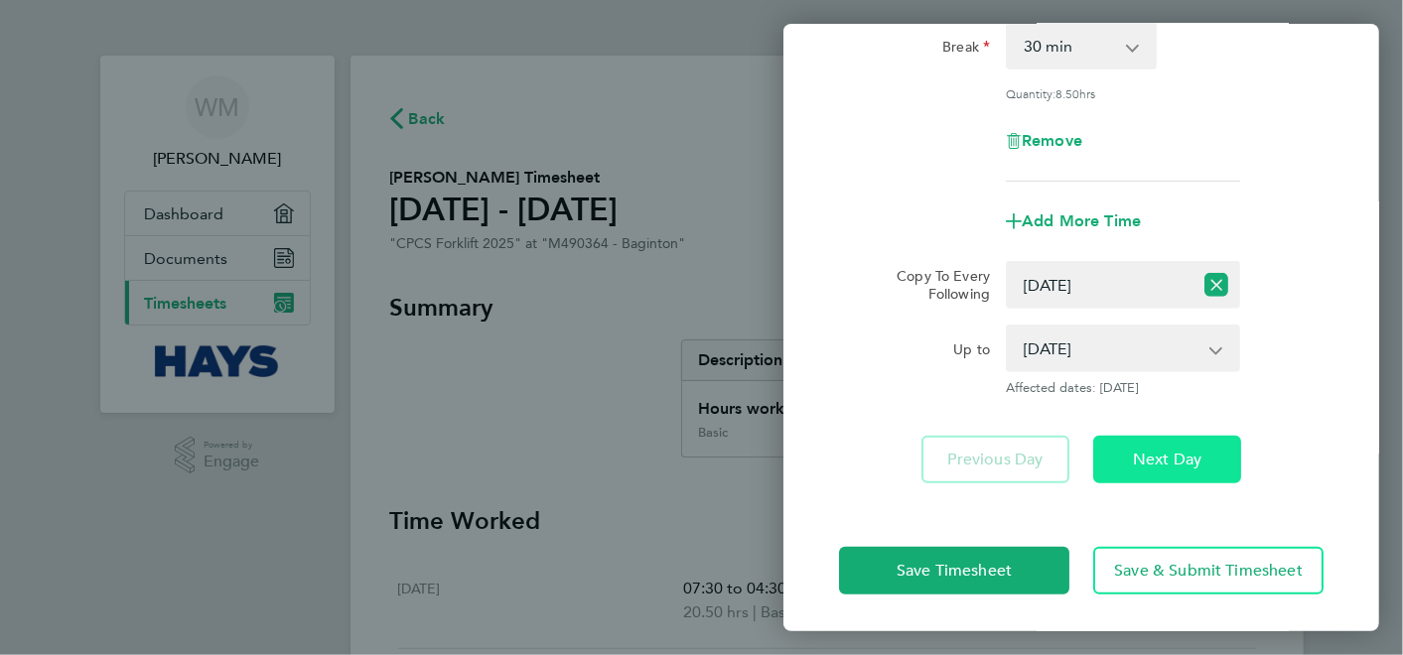
click at [1178, 465] on span "Next Day" at bounding box center [1167, 460] width 68 height 20
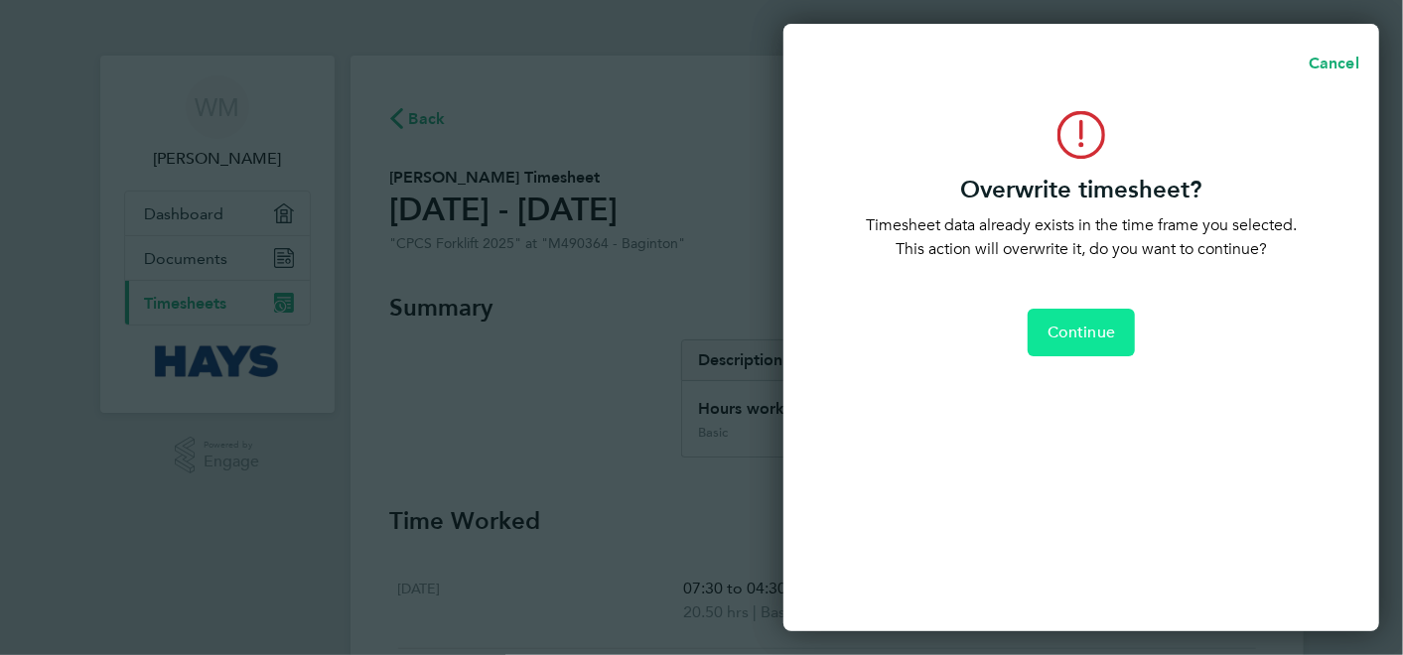
click at [1087, 327] on span "Continue" at bounding box center [1080, 333] width 67 height 20
select select "0: null"
select select "30"
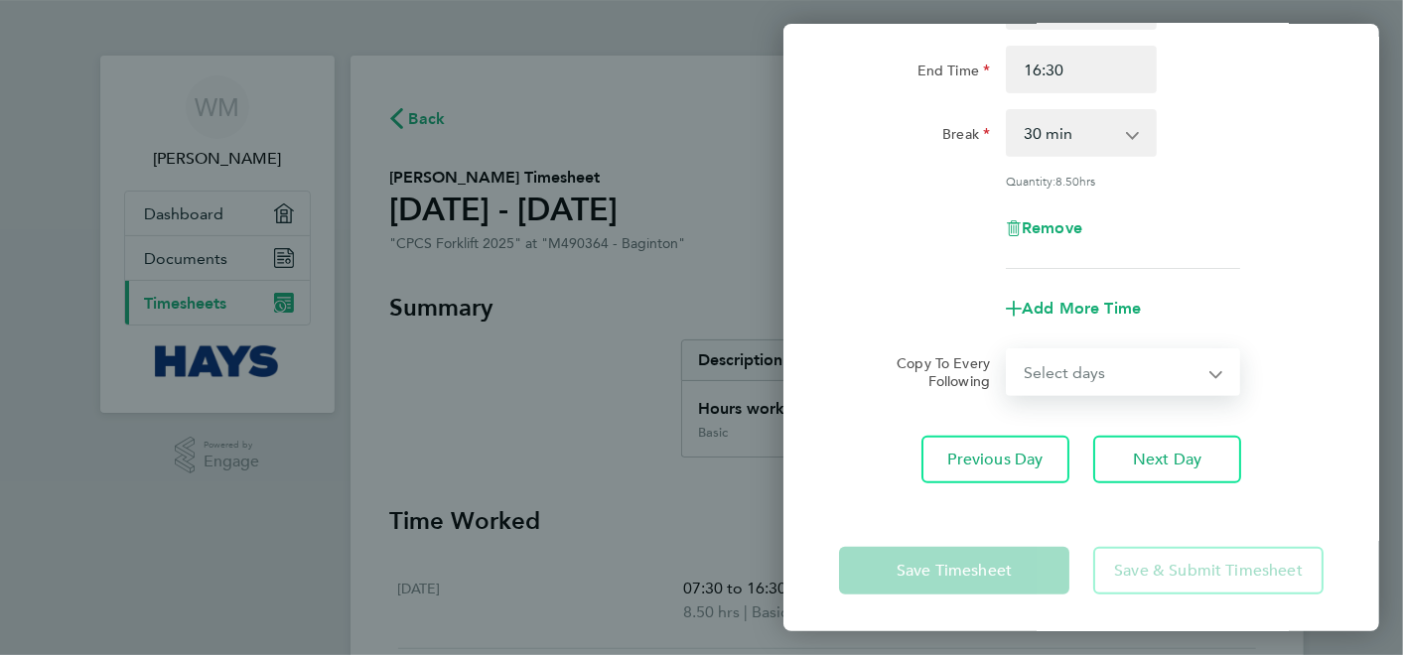
click at [1214, 373] on select "Select days Day [DATE] [DATE] [DATE]" at bounding box center [1111, 372] width 208 height 44
select select "WED"
click at [1007, 350] on select "Select days Day [DATE] [DATE] [DATE]" at bounding box center [1111, 372] width 208 height 44
select select "[DATE]"
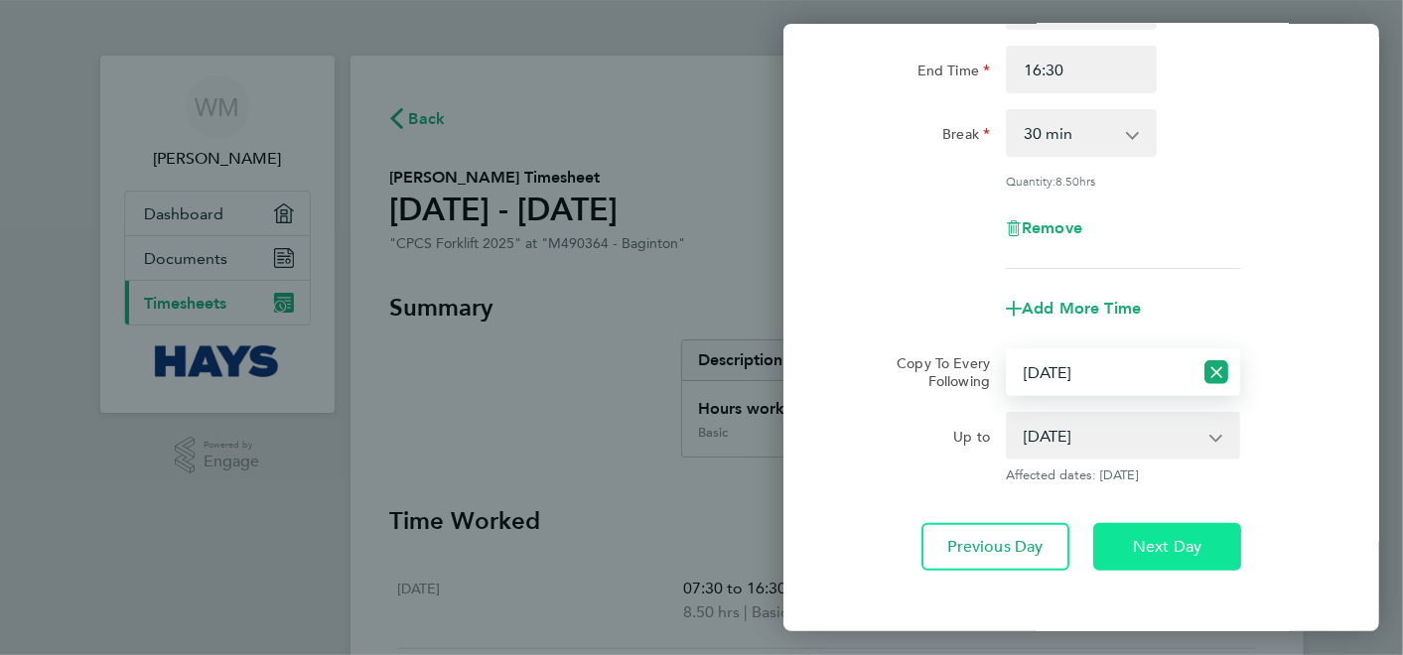
click at [1196, 543] on span "Next Day" at bounding box center [1167, 547] width 68 height 20
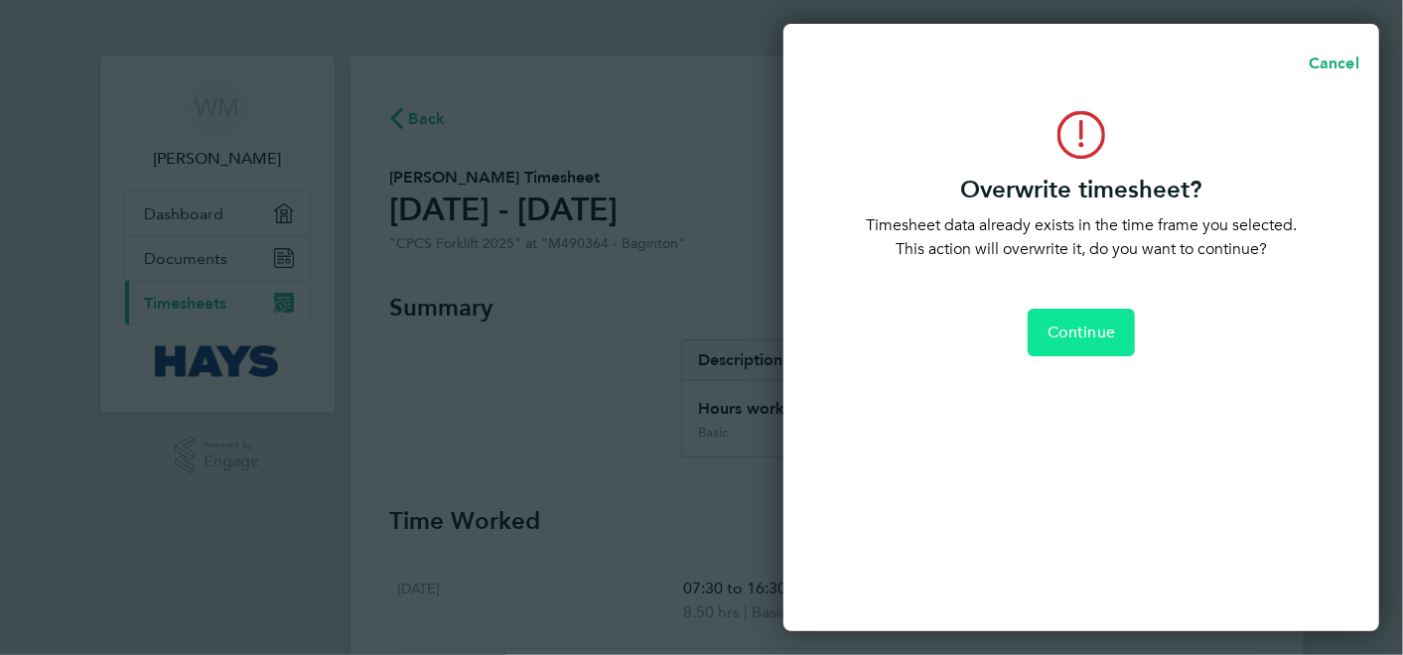
click at [1071, 317] on button "Continue" at bounding box center [1080, 333] width 107 height 48
select select "0: null"
select select "30"
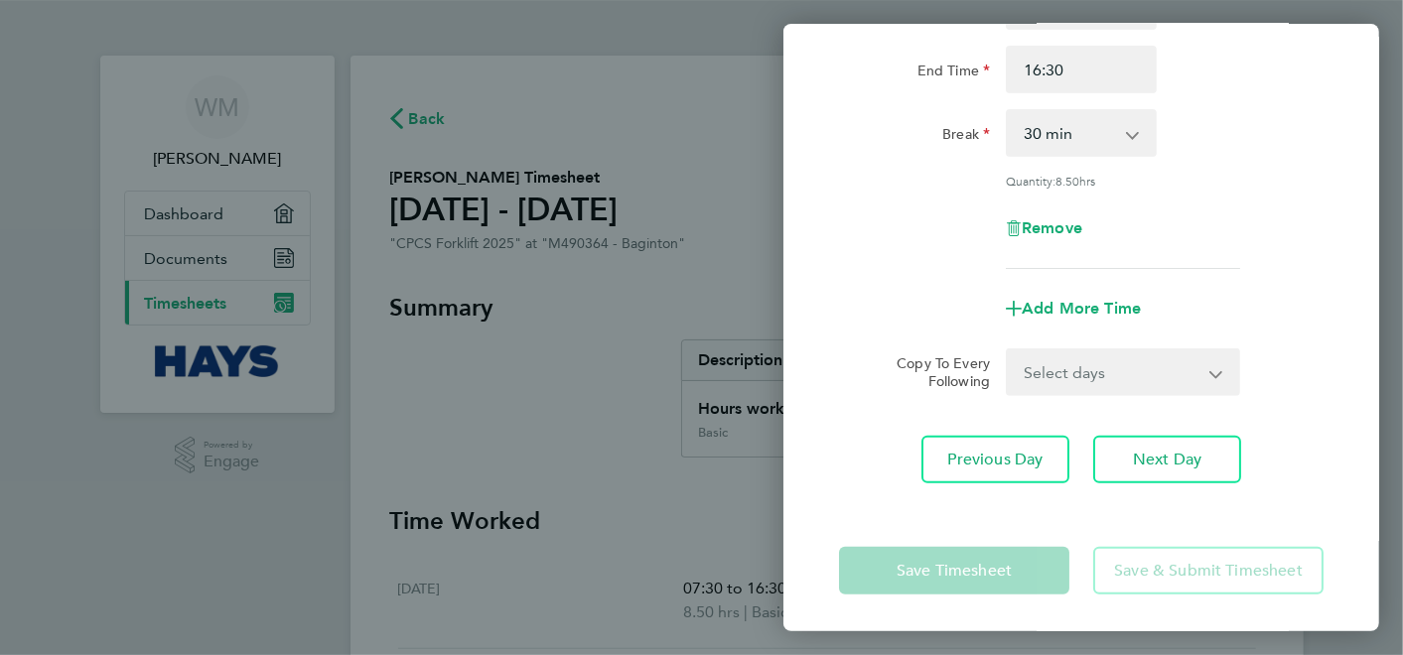
click at [1220, 368] on app-icon-cross-button at bounding box center [1228, 372] width 24 height 44
click at [1215, 373] on select "Select days Day [DATE] [DATE]" at bounding box center [1111, 372] width 208 height 44
select select "THU"
click at [1007, 350] on select "Select days Day [DATE] [DATE]" at bounding box center [1111, 372] width 208 height 44
select select "[DATE]"
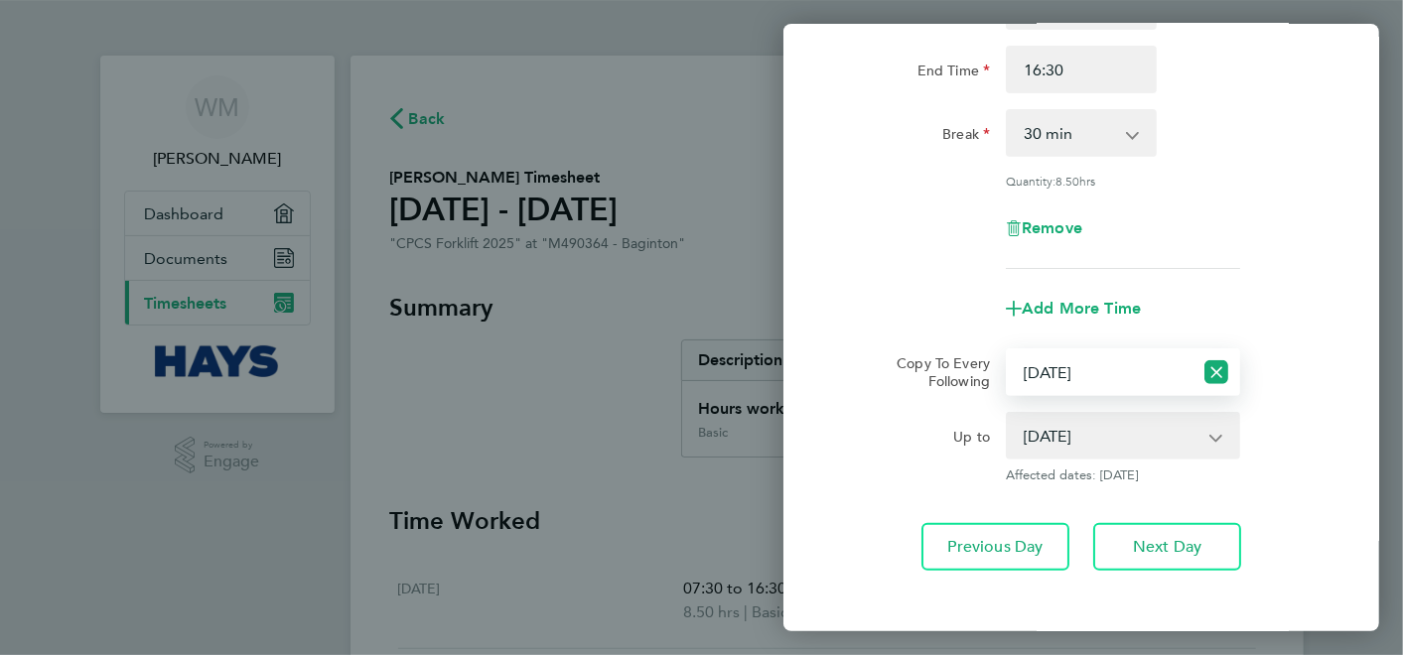
scroll to position [328, 0]
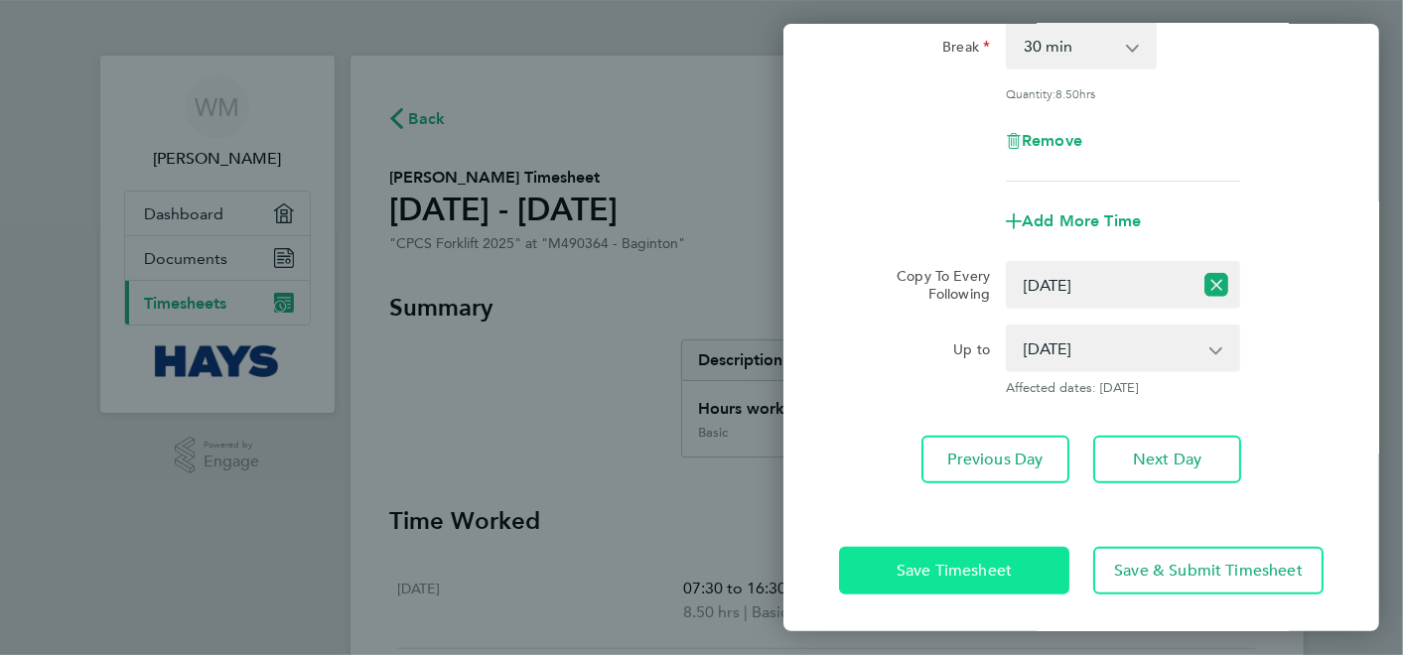
click at [955, 561] on span "Save Timesheet" at bounding box center [953, 571] width 115 height 20
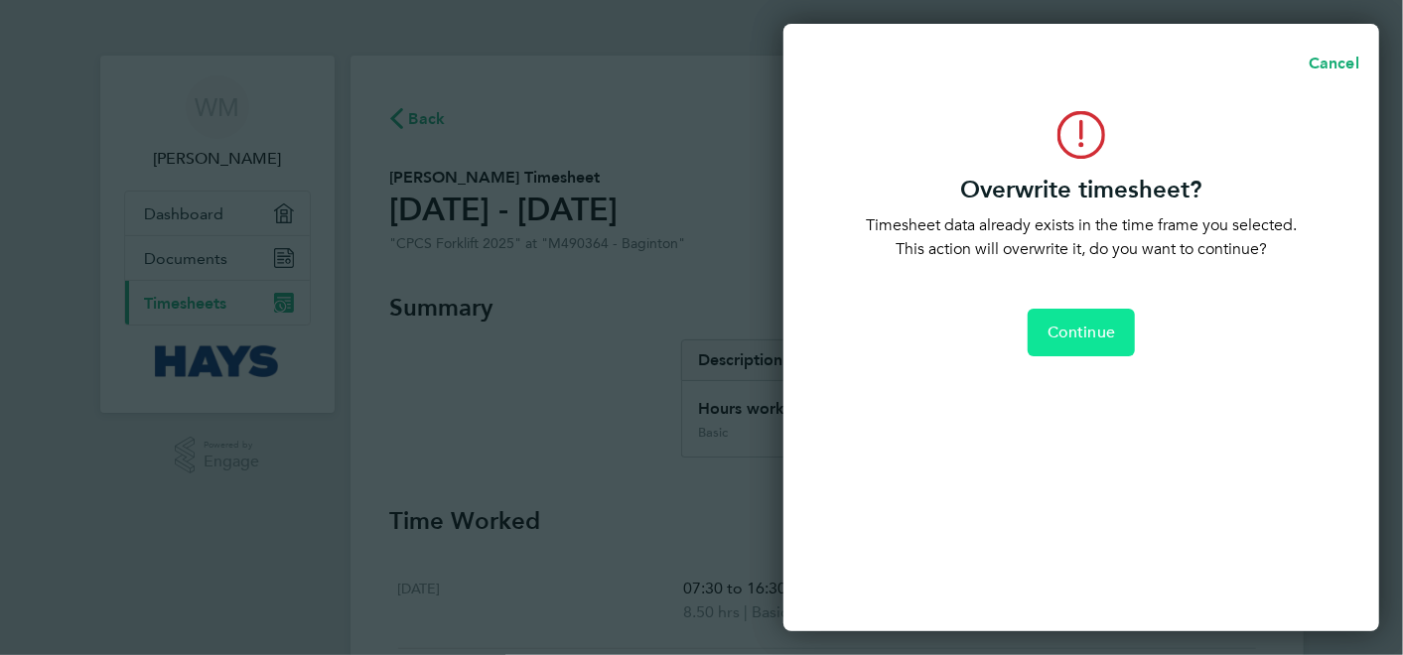
click at [1081, 327] on span "Continue" at bounding box center [1080, 333] width 67 height 20
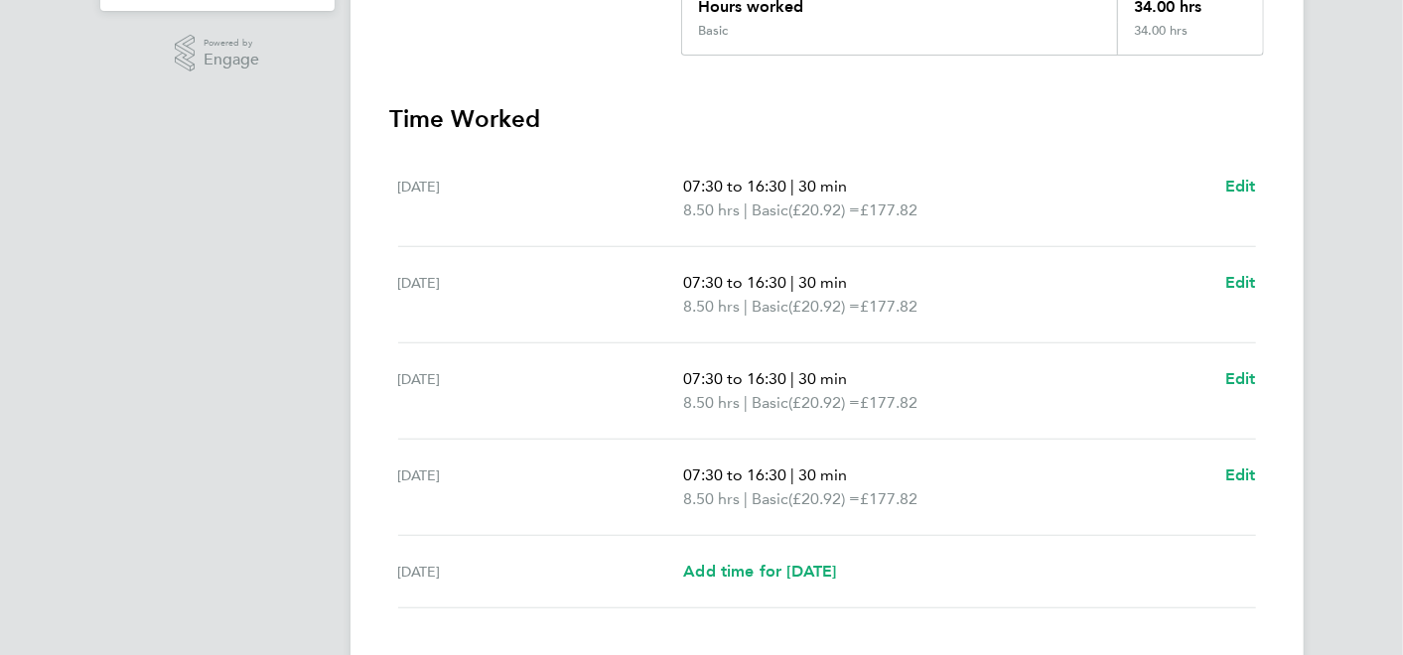
scroll to position [528, 0]
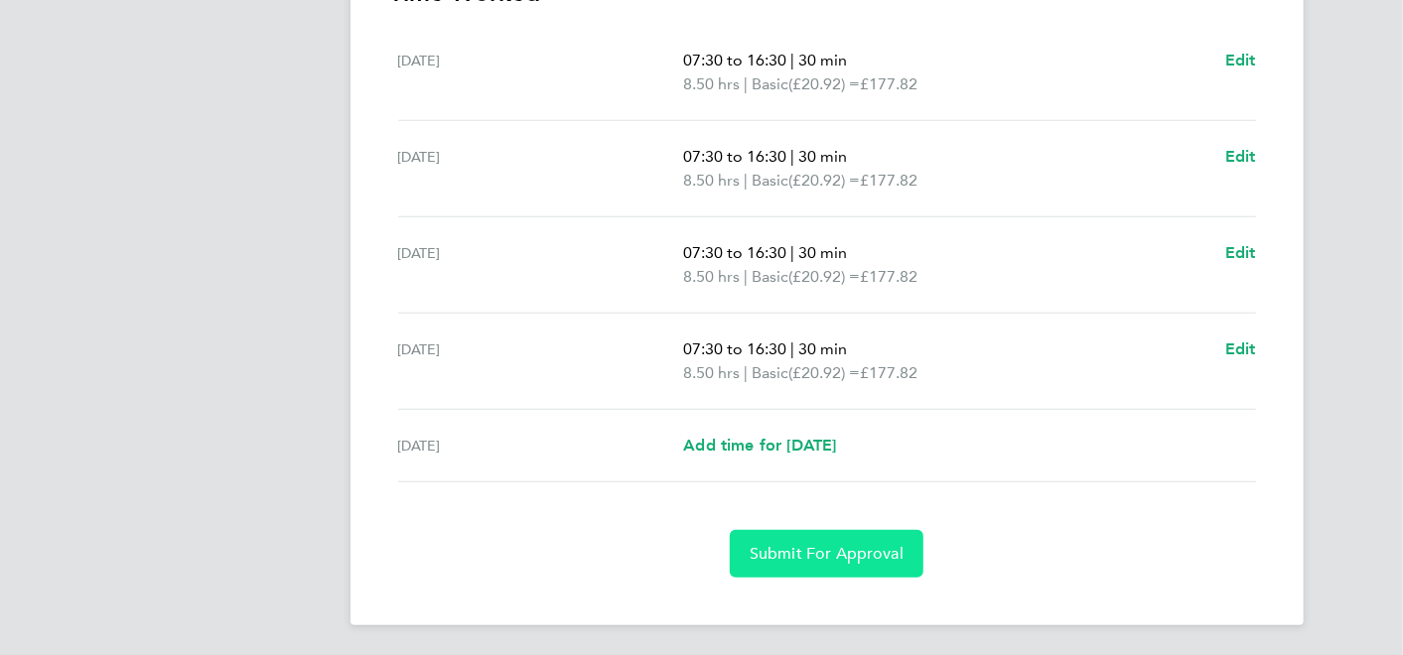
click at [853, 550] on span "Submit For Approval" at bounding box center [826, 554] width 154 height 20
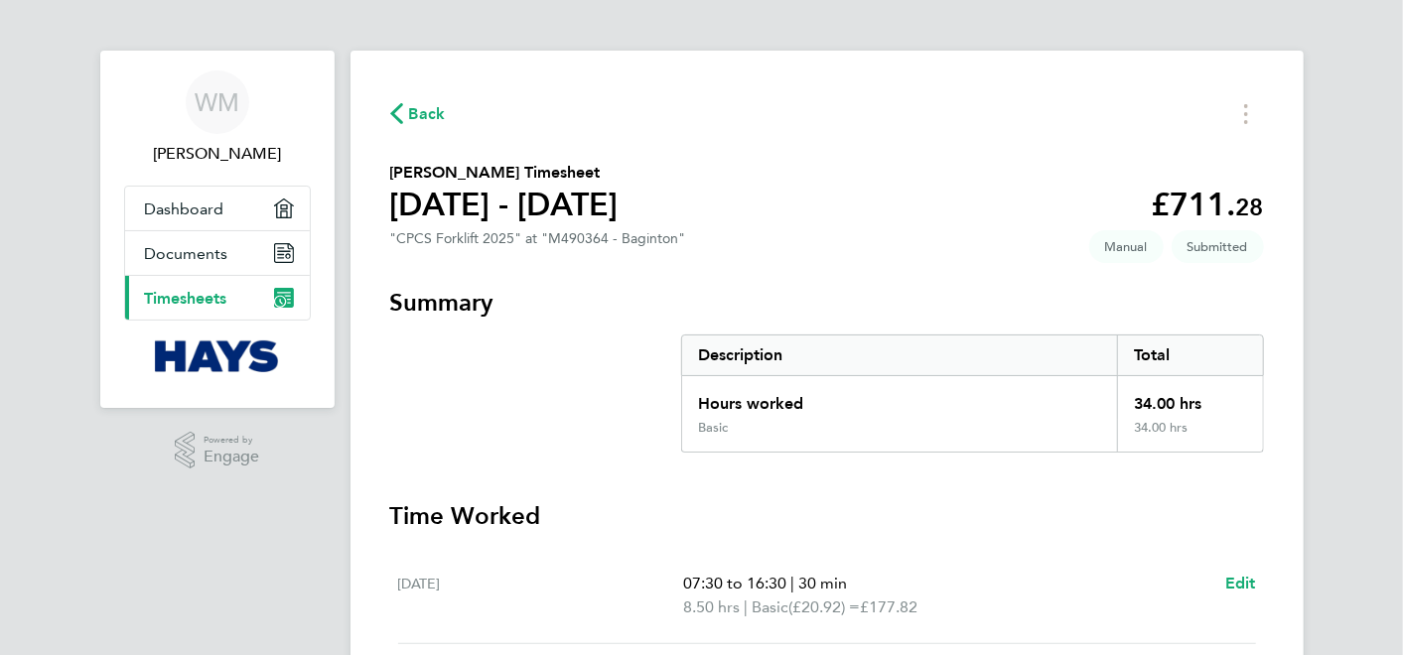
scroll to position [0, 0]
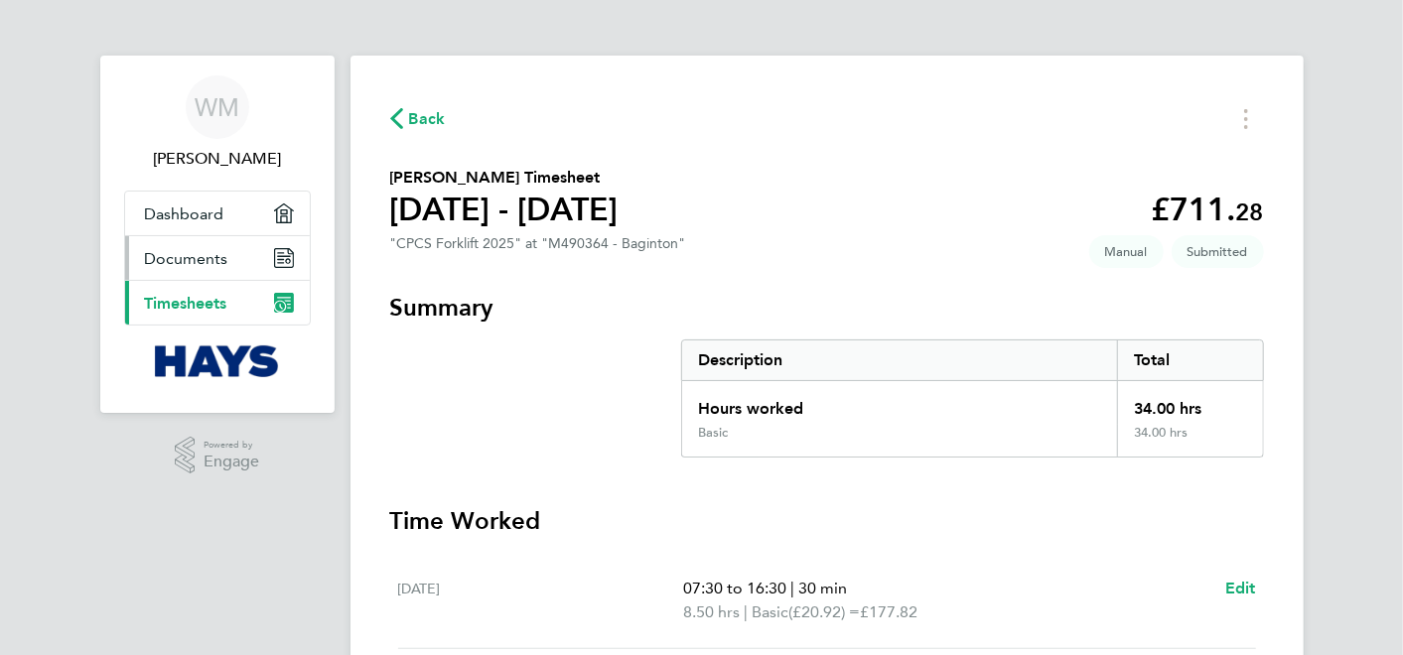
click at [182, 256] on span "Documents" at bounding box center [186, 258] width 83 height 19
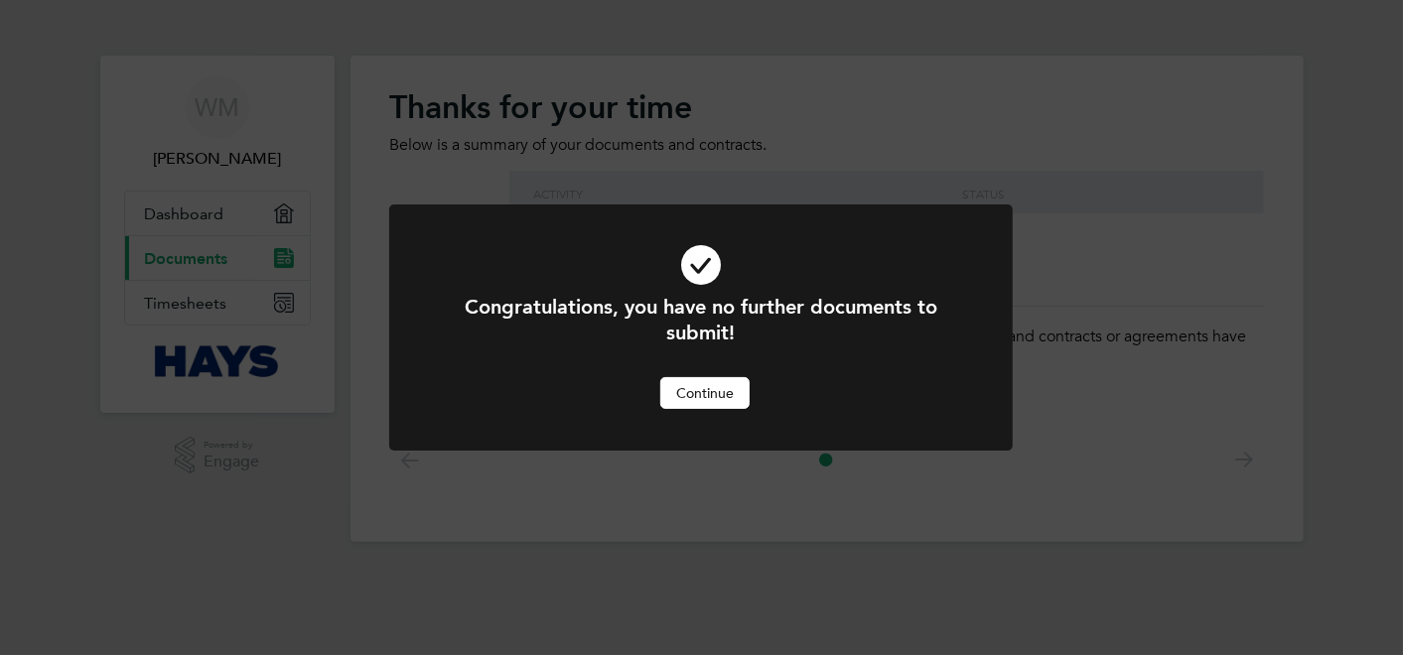
click at [187, 213] on div "Congratulations, you have no further documents to submit! Cancel Continue" at bounding box center [701, 327] width 1403 height 655
click at [184, 297] on div "Congratulations, you have no further documents to submit! Cancel Continue" at bounding box center [701, 327] width 1403 height 655
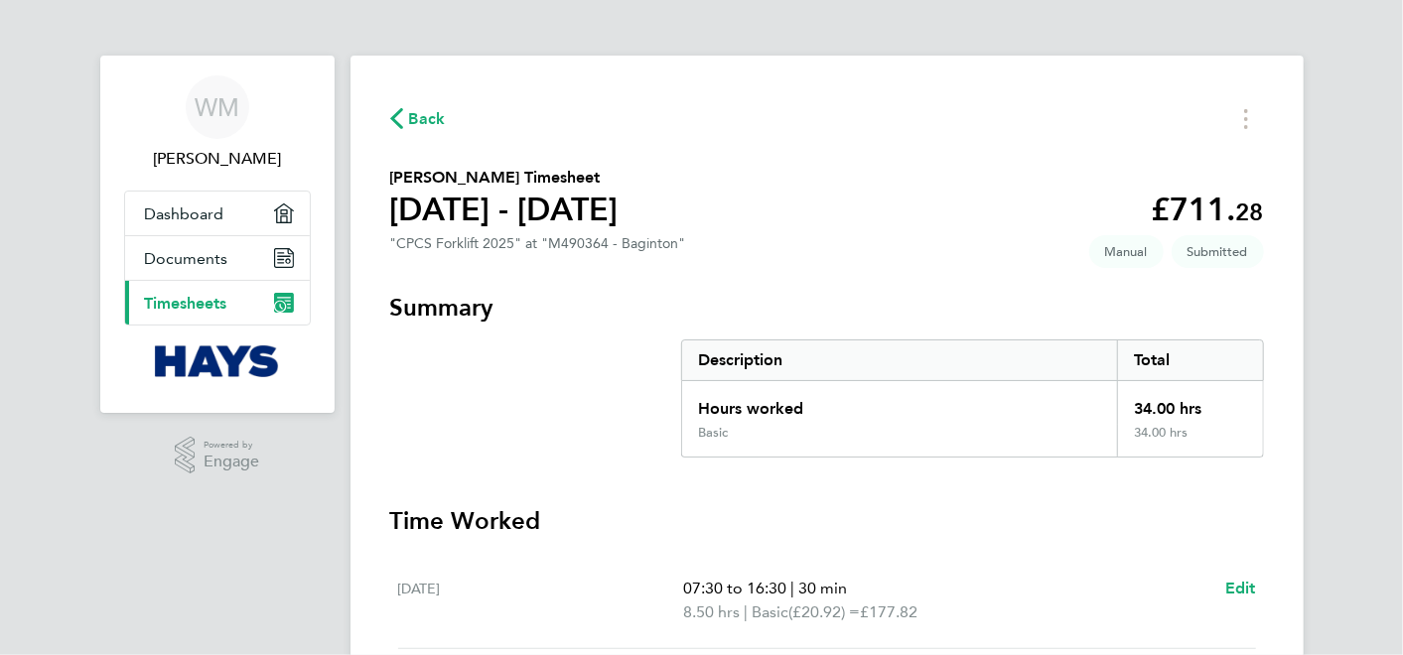
click at [188, 297] on span "Timesheets" at bounding box center [186, 303] width 82 height 19
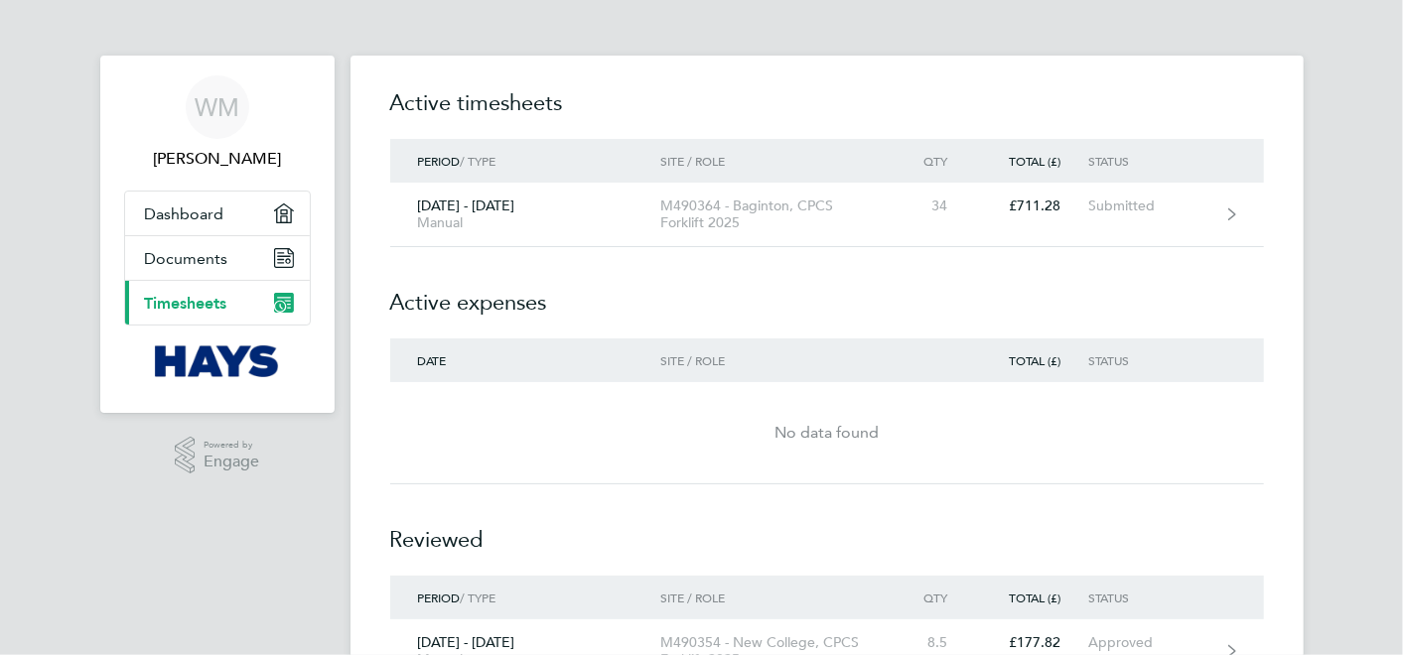
click at [1262, 598] on div "Period / Type Site / Role Qty Total (£) Status" at bounding box center [826, 598] width 873 height 44
